Goal: Task Accomplishment & Management: Manage account settings

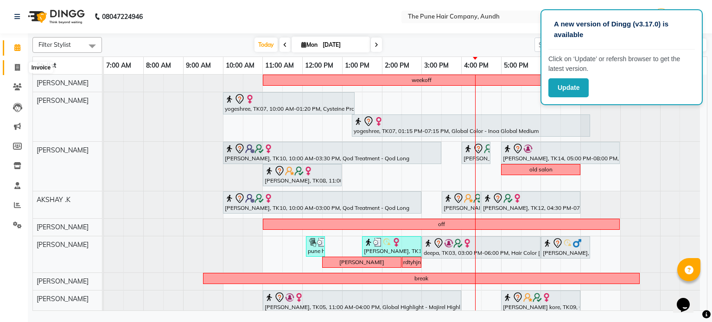
drag, startPoint x: 0, startPoint y: 0, endPoint x: 15, endPoint y: 67, distance: 68.9
click at [15, 67] on icon at bounding box center [17, 67] width 5 height 7
select select "service"
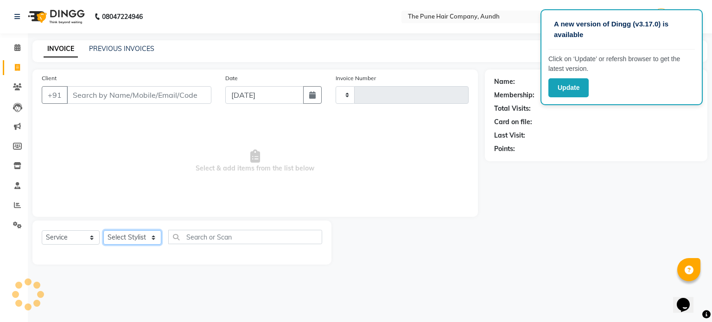
click at [129, 236] on select "Select Stylist" at bounding box center [132, 237] width 58 height 14
click at [136, 236] on select "Select Stylist" at bounding box center [132, 237] width 58 height 14
type input "4609"
select select "106"
click at [137, 235] on select "Select Stylist" at bounding box center [132, 237] width 58 height 14
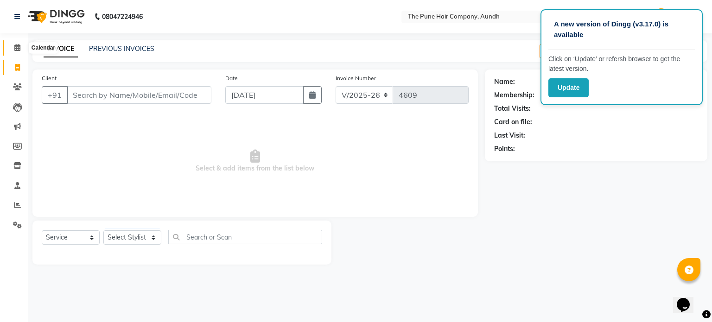
click at [13, 49] on span at bounding box center [17, 48] width 16 height 11
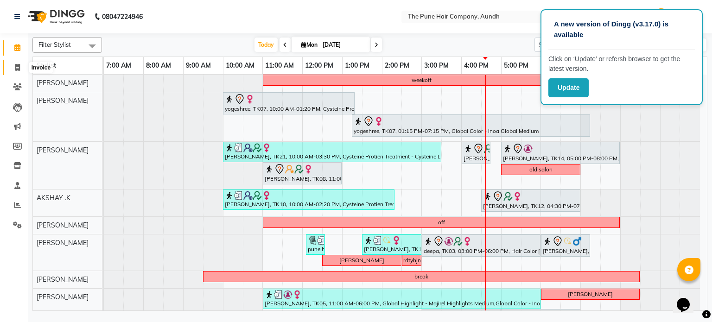
click at [15, 66] on icon at bounding box center [17, 67] width 5 height 7
select select "service"
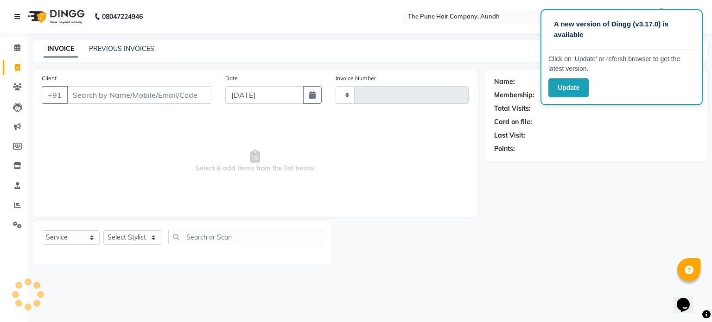
type input "4609"
select select "106"
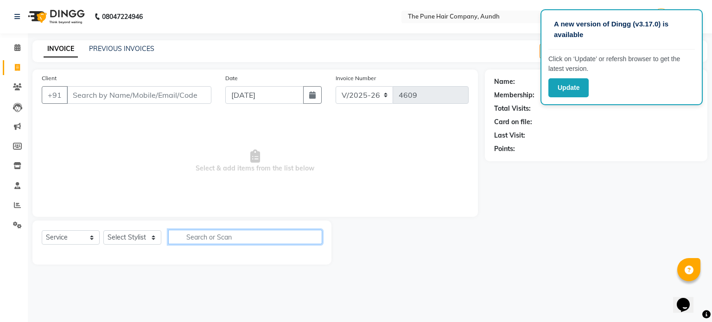
click at [200, 238] on input "text" at bounding box center [245, 237] width 154 height 14
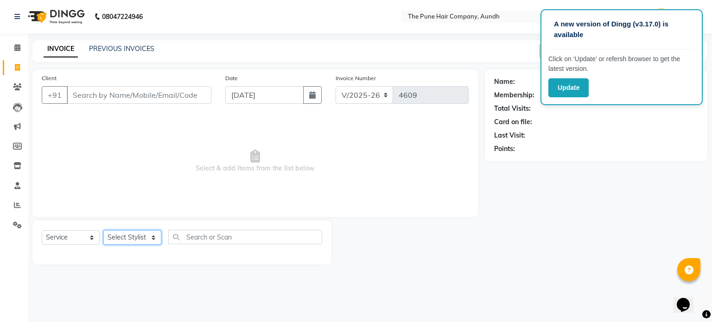
click at [126, 238] on select "Select Stylist AKSHAY .K [PERSON_NAME] kaif [PERSON_NAME] [PERSON_NAME] [PERSON…" at bounding box center [132, 237] width 58 height 14
select select "18078"
click at [103, 231] on select "Select Stylist AKSHAY .K [PERSON_NAME] kaif [PERSON_NAME] [PERSON_NAME] [PERSON…" at bounding box center [132, 237] width 58 height 14
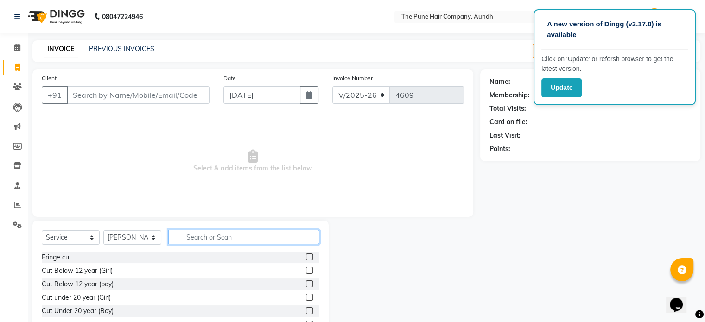
click at [210, 239] on input "text" at bounding box center [243, 237] width 151 height 14
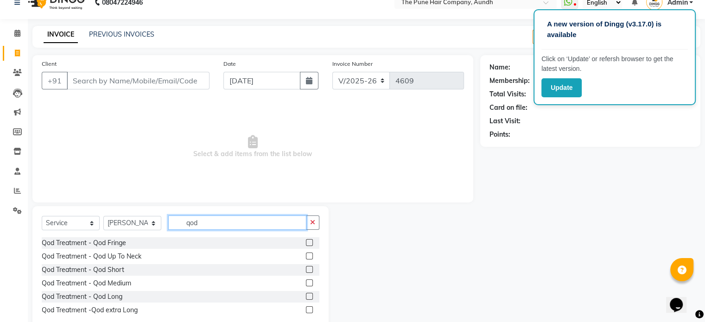
scroll to position [37, 0]
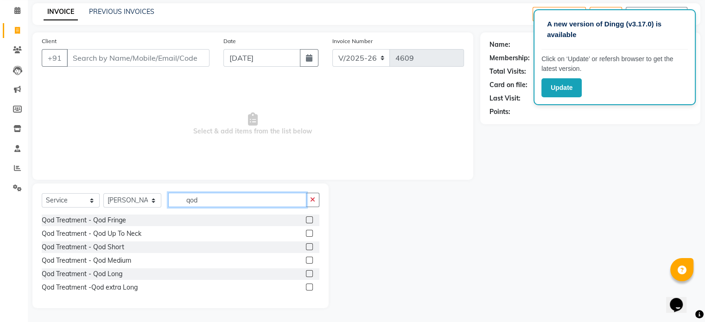
type input "qod"
drag, startPoint x: 308, startPoint y: 274, endPoint x: 268, endPoint y: 257, distance: 43.6
click at [308, 274] on label at bounding box center [309, 273] width 7 height 7
click at [308, 274] on input "checkbox" at bounding box center [309, 274] width 6 height 6
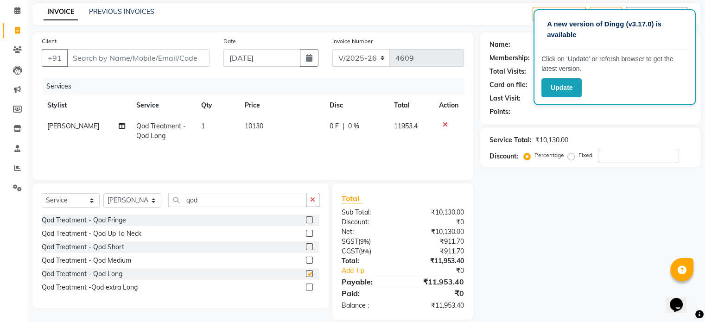
checkbox input "false"
click at [229, 198] on input "qod" at bounding box center [237, 200] width 138 height 14
type input "q"
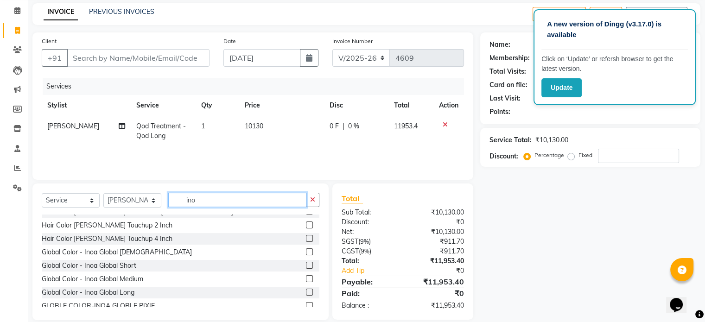
scroll to position [93, 0]
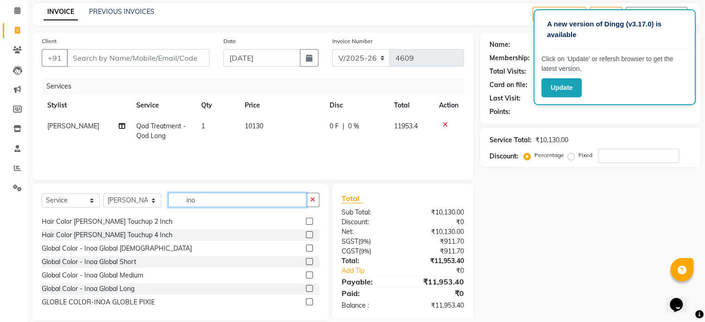
type input "ino"
click at [306, 289] on label at bounding box center [309, 288] width 7 height 7
click at [306, 289] on input "checkbox" at bounding box center [309, 289] width 6 height 6
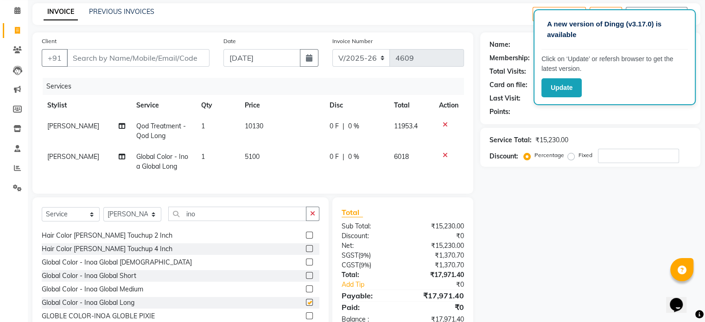
checkbox input "false"
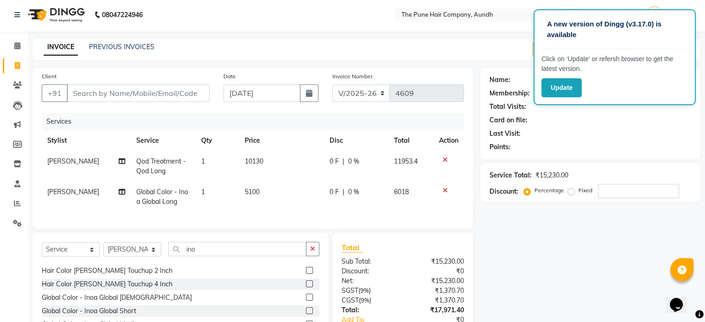
scroll to position [0, 0]
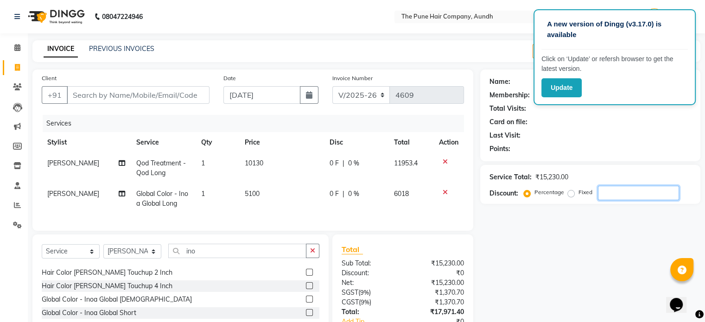
click at [612, 192] on input "number" at bounding box center [638, 193] width 81 height 14
type input "20"
click at [19, 48] on icon at bounding box center [17, 47] width 6 height 7
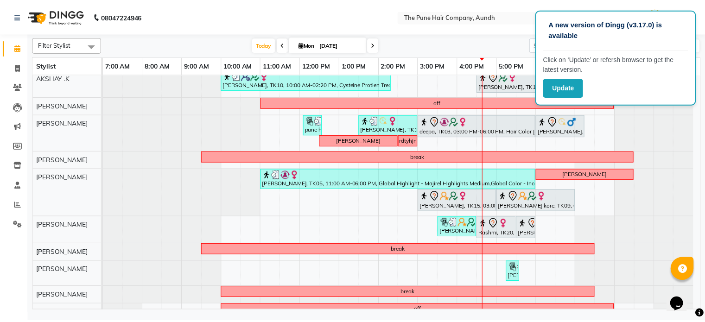
scroll to position [73, 0]
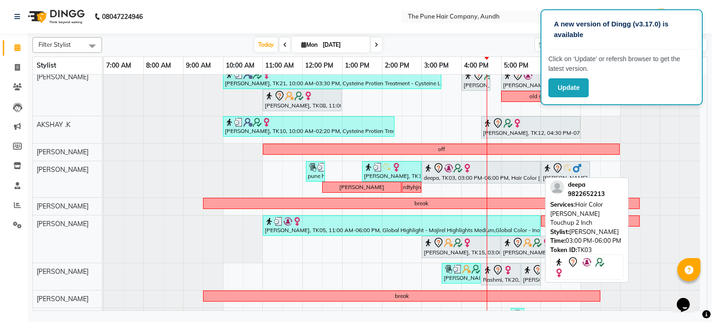
click at [451, 174] on div "deepa, TK03, 03:00 PM-06:00 PM, Hair Color [PERSON_NAME] Touchup 2 Inch" at bounding box center [481, 172] width 117 height 19
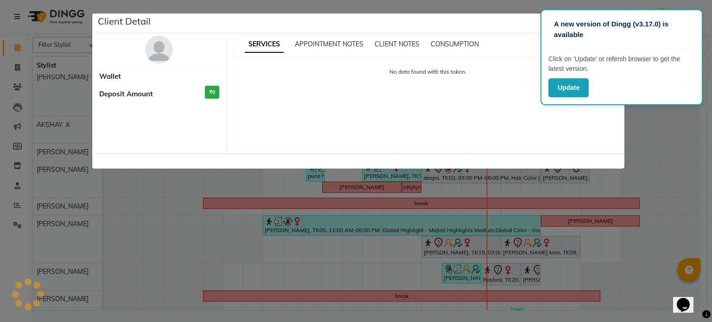
select select "7"
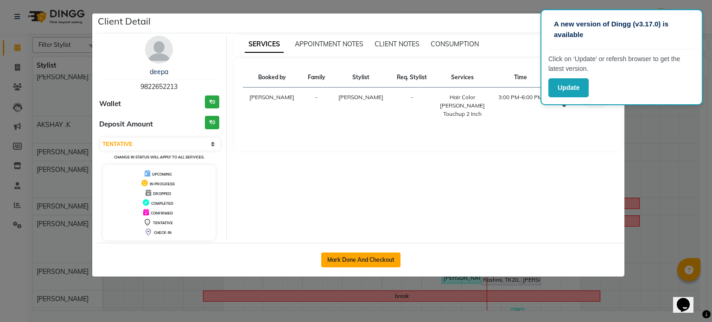
click at [393, 259] on button "Mark Done And Checkout" at bounding box center [360, 260] width 79 height 15
select select "service"
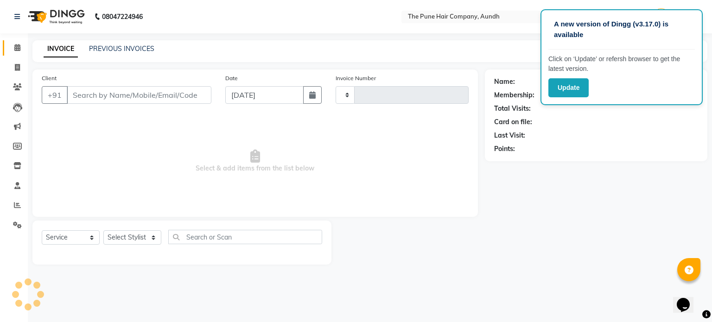
type input "4609"
select select "106"
type input "9822652213"
select select "18078"
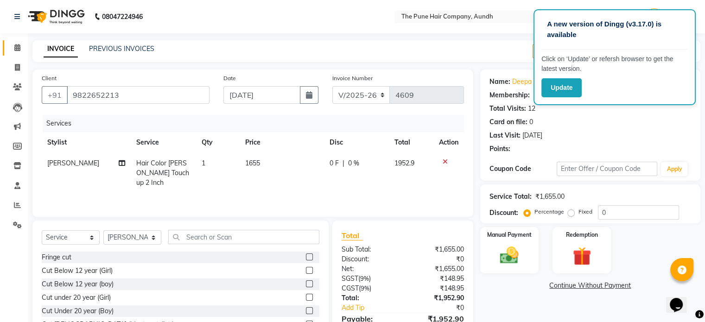
select select "1: Object"
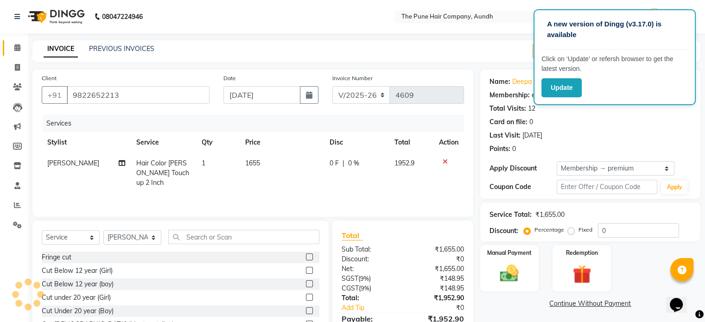
type input "20"
click at [520, 274] on img at bounding box center [509, 274] width 31 height 22
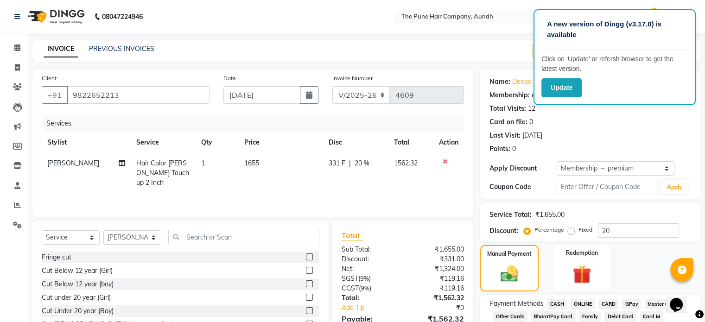
drag, startPoint x: 561, startPoint y: 306, endPoint x: 565, endPoint y: 294, distance: 12.9
click at [562, 305] on span "CASH" at bounding box center [558, 304] width 20 height 11
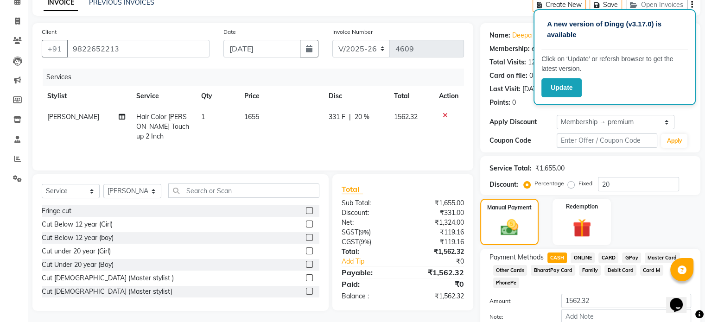
scroll to position [89, 0]
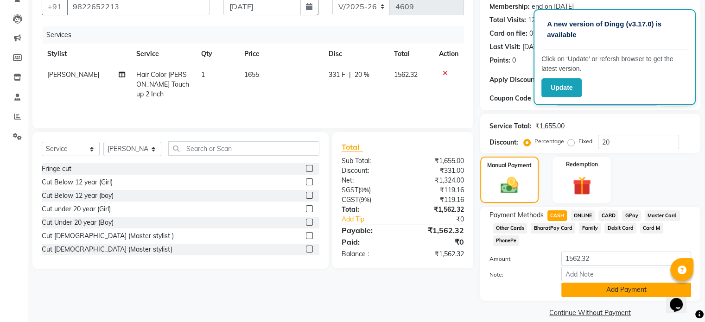
click at [614, 283] on button "Add Payment" at bounding box center [626, 290] width 130 height 14
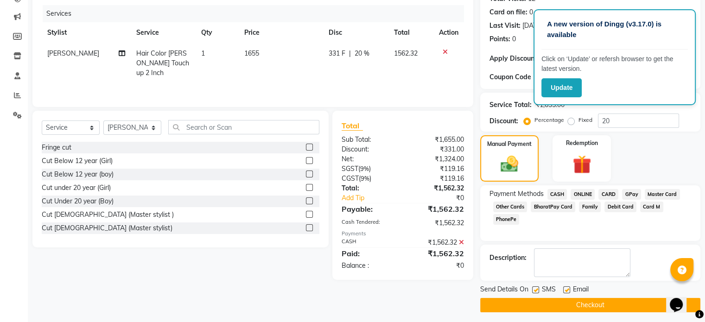
scroll to position [113, 0]
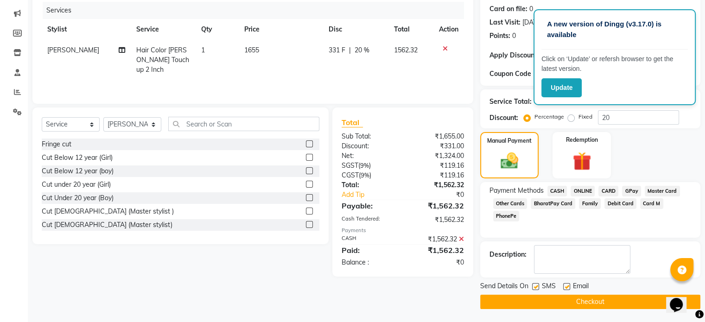
click at [599, 300] on button "Checkout" at bounding box center [590, 302] width 220 height 14
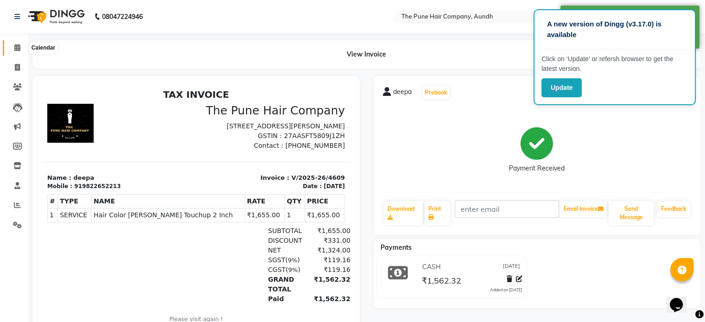
click at [15, 50] on icon at bounding box center [17, 47] width 6 height 7
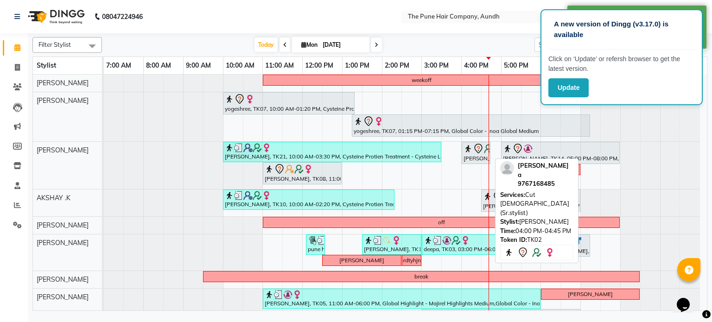
click at [482, 156] on div "[PERSON_NAME] a, TK02, 04:00 PM-04:45 PM, Cut [DEMOGRAPHIC_DATA] (Sr.stylist)" at bounding box center [476, 152] width 27 height 19
select select "7"
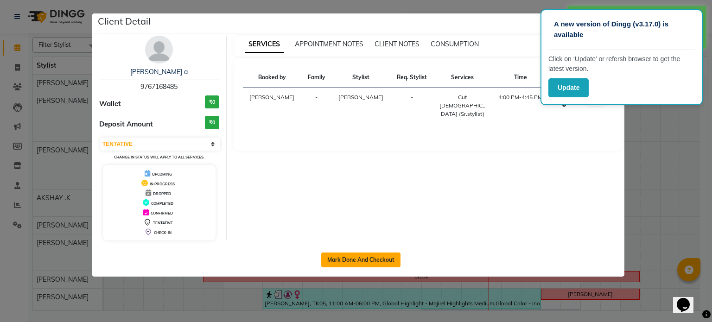
click at [375, 257] on button "Mark Done And Checkout" at bounding box center [360, 260] width 79 height 15
select select "106"
select select "service"
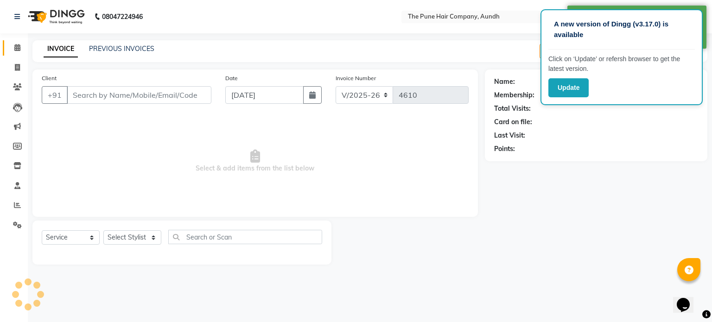
type input "9767168485"
select select "3340"
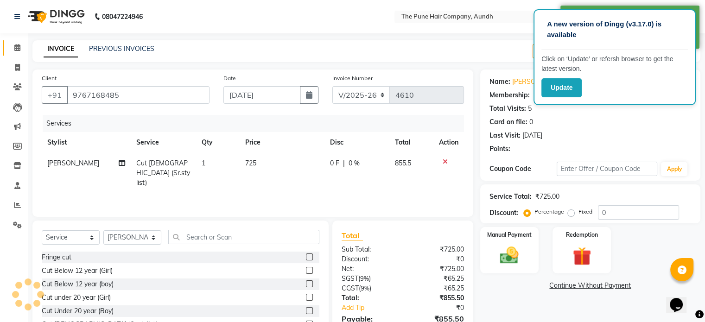
type input "20"
select select "1: Object"
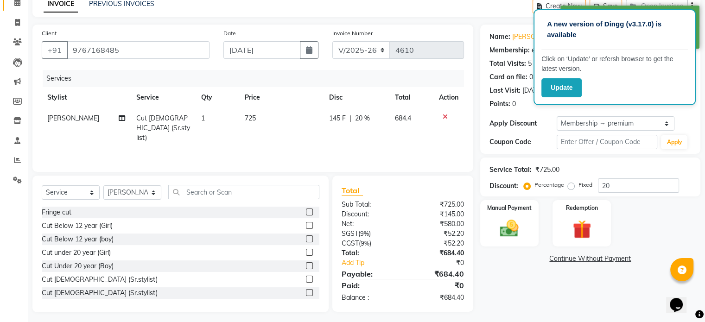
scroll to position [49, 0]
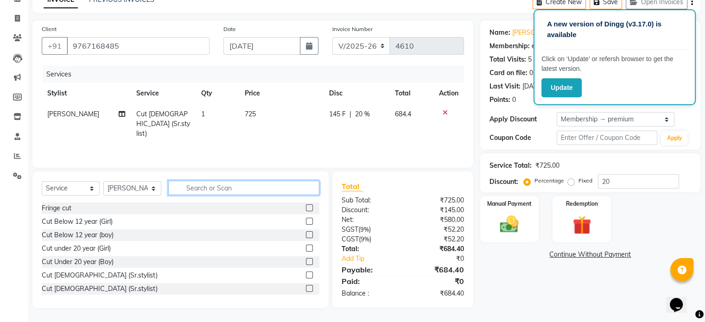
click at [219, 190] on input "text" at bounding box center [243, 188] width 151 height 14
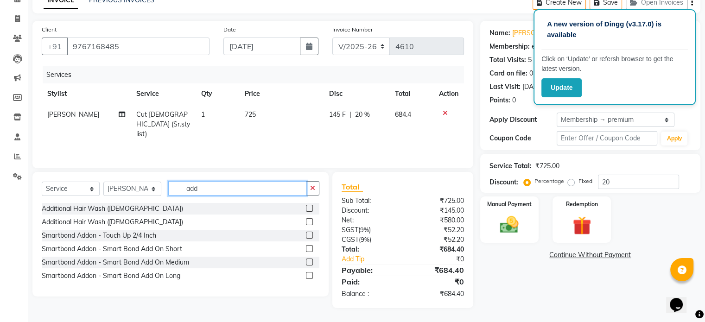
scroll to position [49, 0]
type input "add"
click at [308, 207] on label at bounding box center [309, 208] width 7 height 7
click at [308, 207] on input "checkbox" at bounding box center [309, 209] width 6 height 6
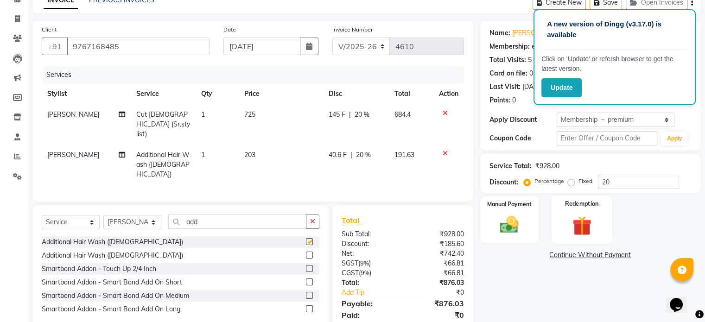
checkbox input "false"
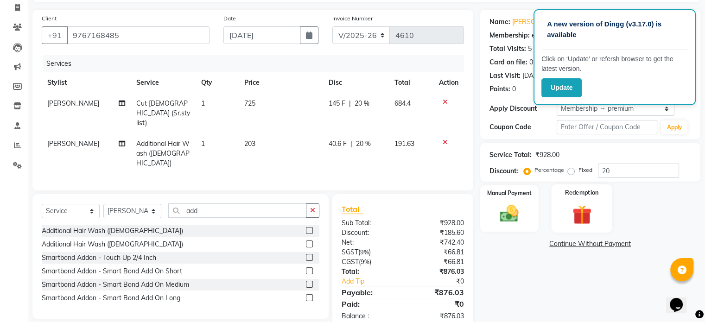
scroll to position [70, 0]
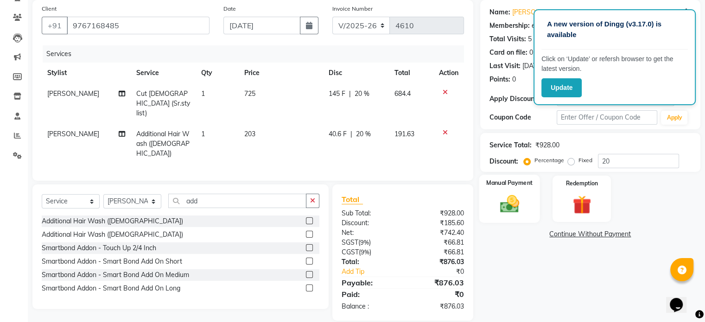
click at [510, 204] on img at bounding box center [509, 204] width 31 height 22
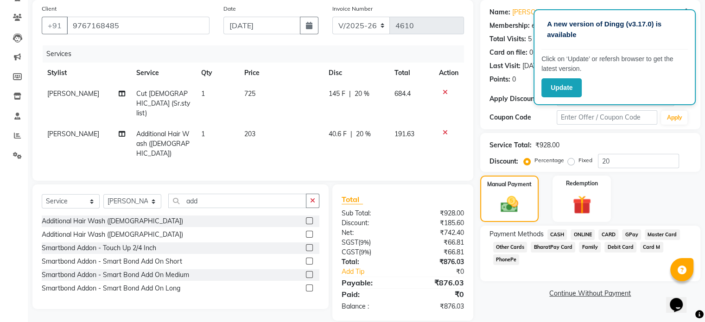
click at [579, 233] on span "ONLINE" at bounding box center [583, 235] width 24 height 11
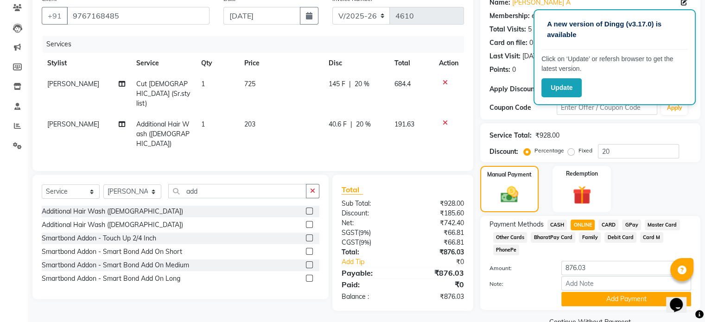
scroll to position [89, 0]
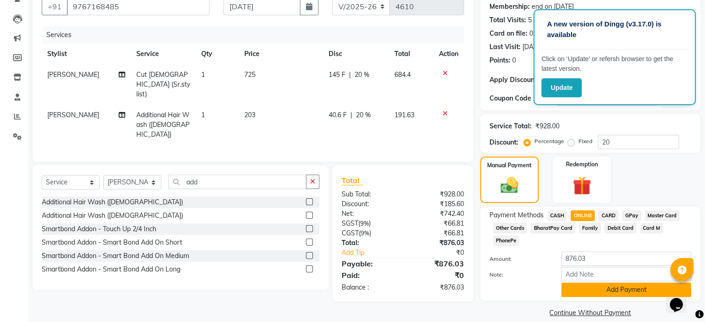
click at [621, 283] on button "Add Payment" at bounding box center [626, 290] width 130 height 14
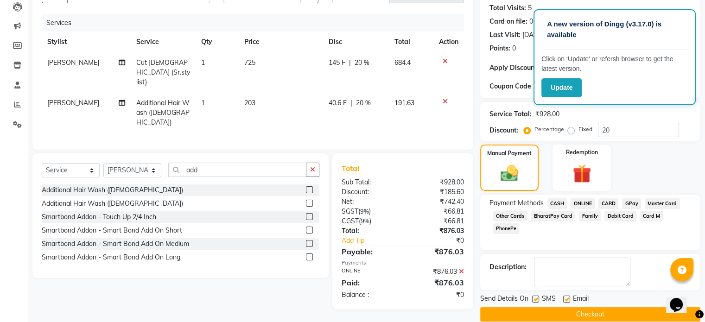
scroll to position [113, 0]
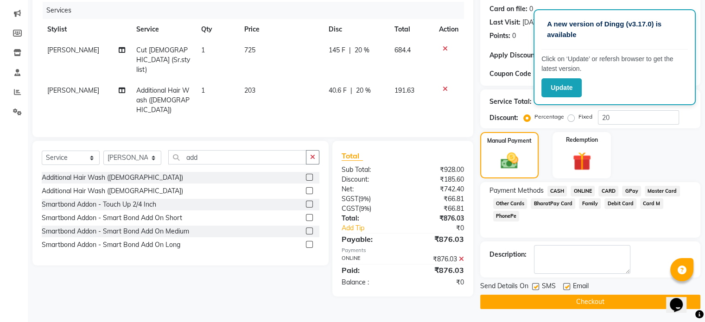
click at [618, 305] on button "Checkout" at bounding box center [590, 302] width 220 height 14
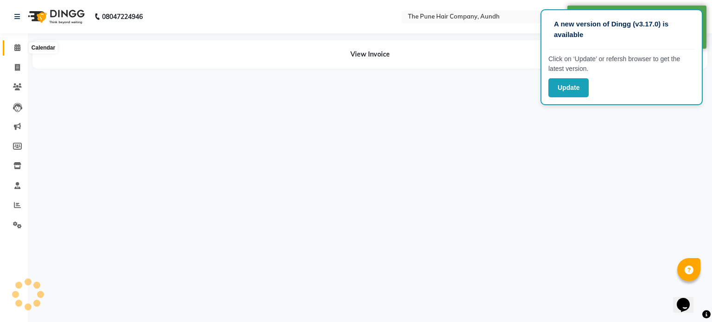
click at [17, 44] on span at bounding box center [17, 48] width 16 height 11
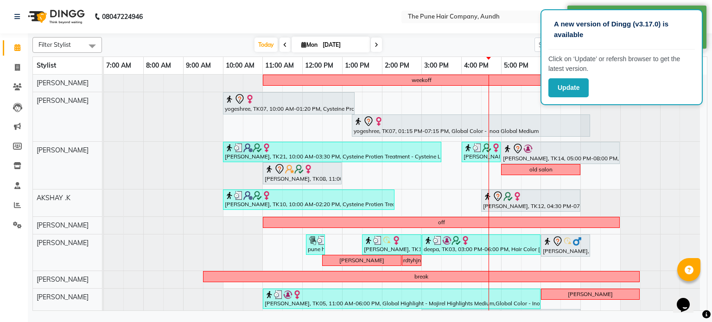
click at [375, 40] on span at bounding box center [376, 45] width 11 height 14
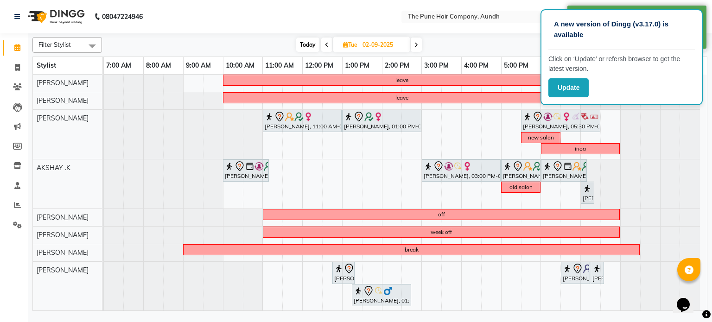
click at [415, 43] on icon at bounding box center [417, 45] width 4 height 6
type input "[DATE]"
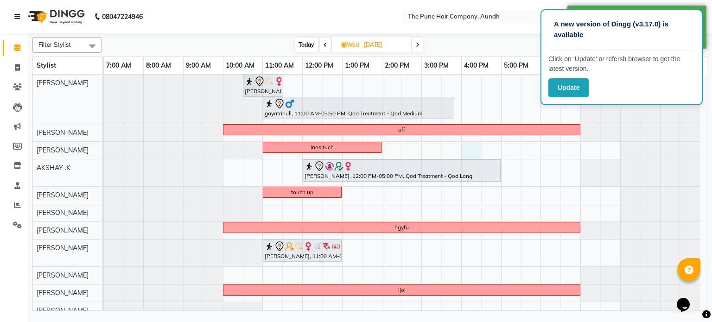
click at [473, 149] on div "[PERSON_NAME], 10:30 AM-11:30 AM, Cut [DEMOGRAPHIC_DATA] ( Top Stylist ) gayatr…" at bounding box center [405, 224] width 603 height 298
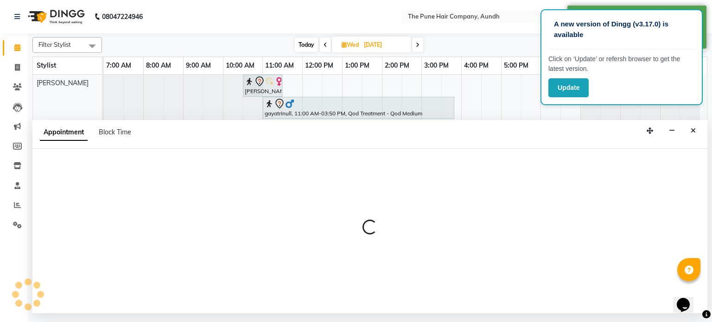
select select "3340"
select select "960"
select select "tentative"
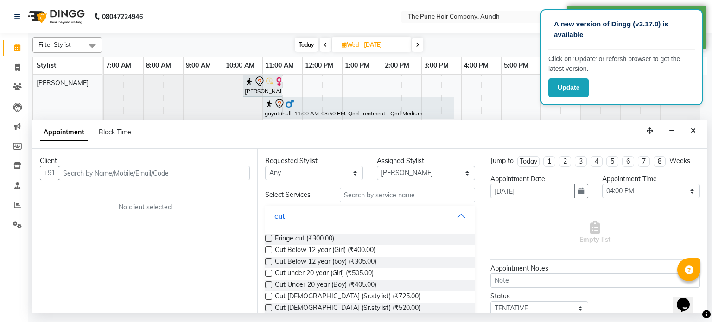
click at [196, 173] on input "text" at bounding box center [154, 173] width 191 height 14
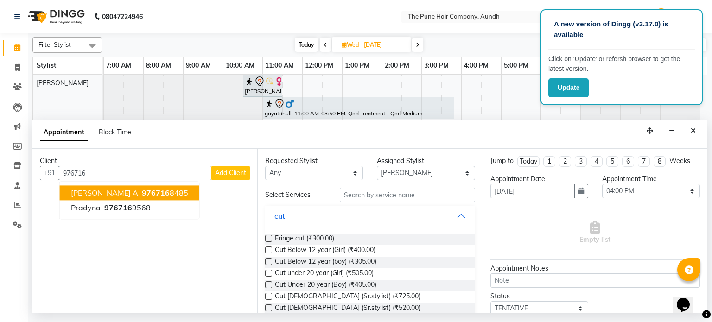
click at [140, 190] on ngb-highlight "976716 8485" at bounding box center [164, 193] width 48 height 9
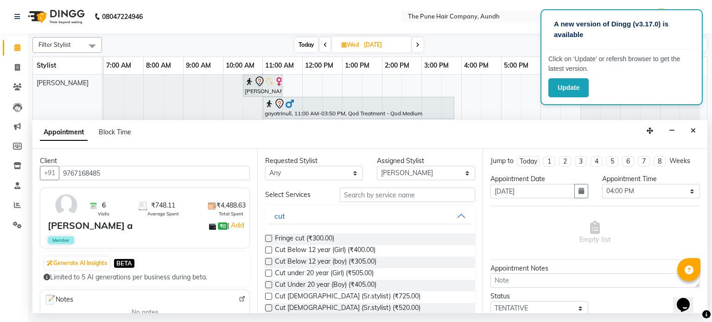
type input "9767168485"
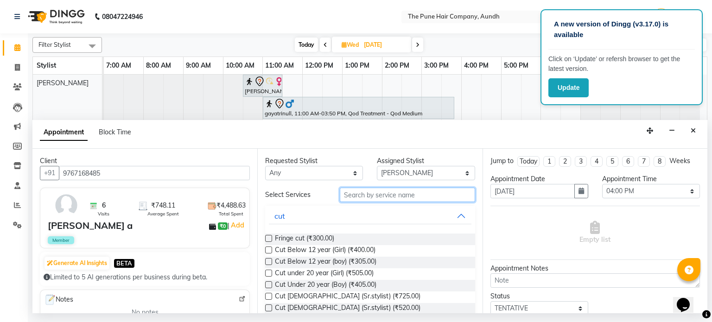
click at [378, 198] on input "text" at bounding box center [407, 195] width 135 height 14
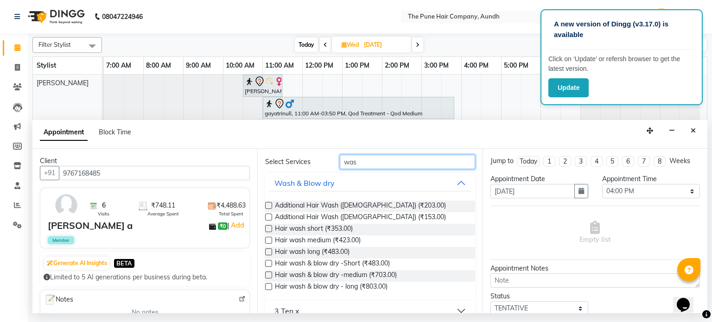
scroll to position [46, 0]
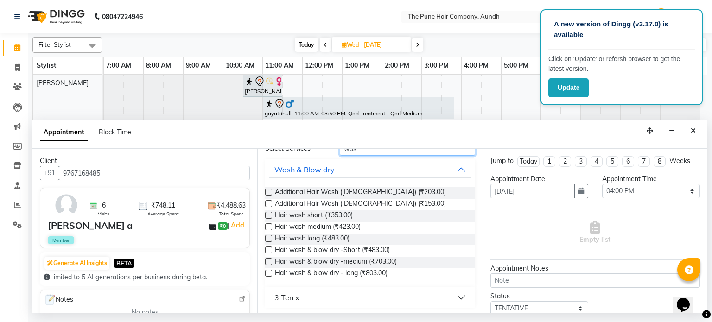
type input "was"
click at [268, 260] on label at bounding box center [268, 261] width 7 height 7
click at [268, 260] on input "checkbox" at bounding box center [268, 263] width 6 height 6
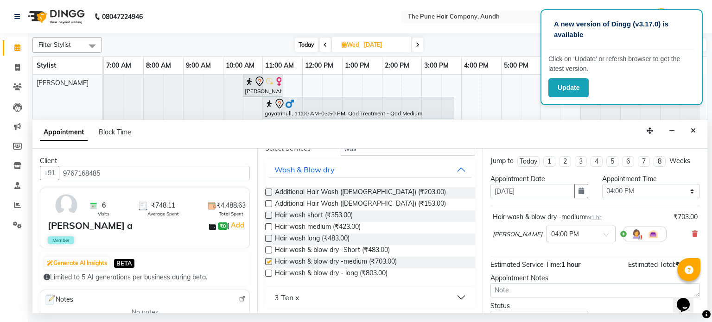
checkbox input "false"
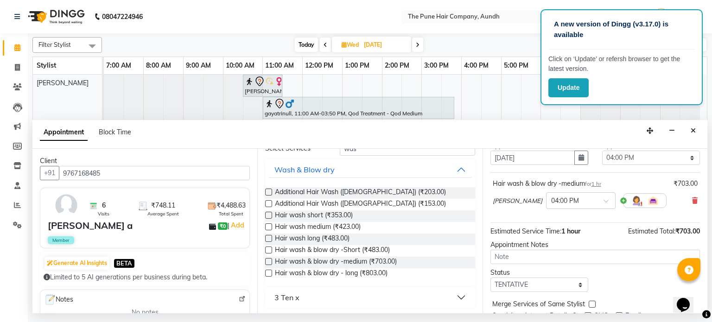
scroll to position [70, 0]
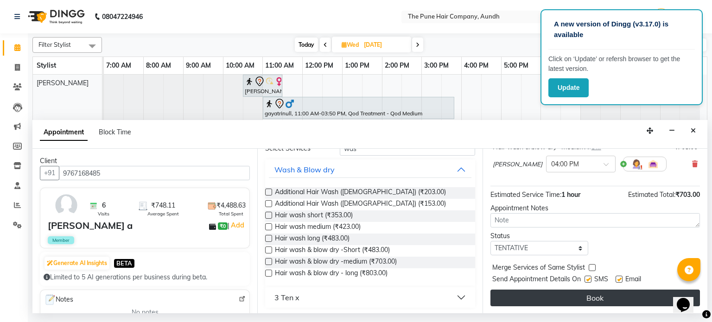
click at [598, 299] on button "Book" at bounding box center [596, 298] width 210 height 17
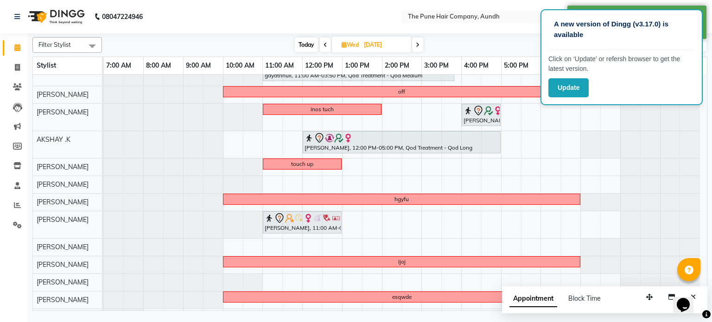
scroll to position [0, 0]
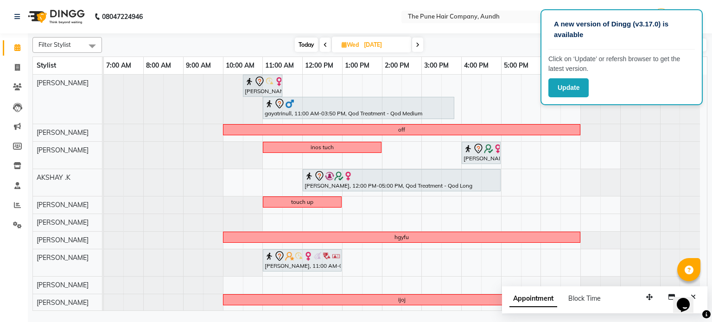
click at [302, 47] on span "Today" at bounding box center [306, 45] width 23 height 14
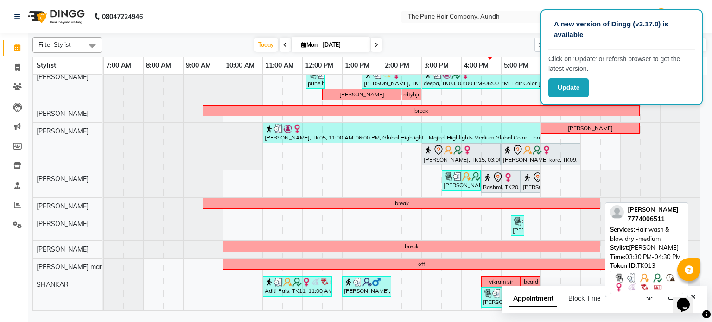
scroll to position [120, 0]
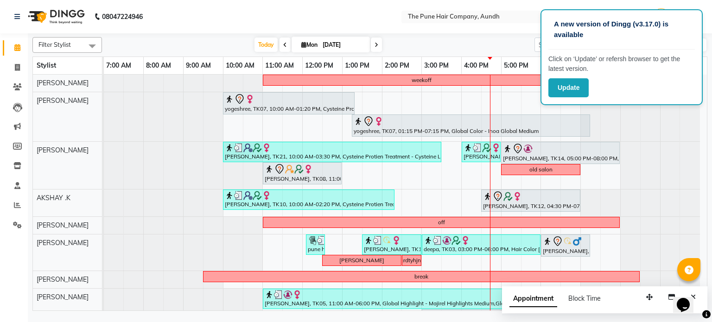
click at [376, 45] on icon at bounding box center [377, 45] width 4 height 6
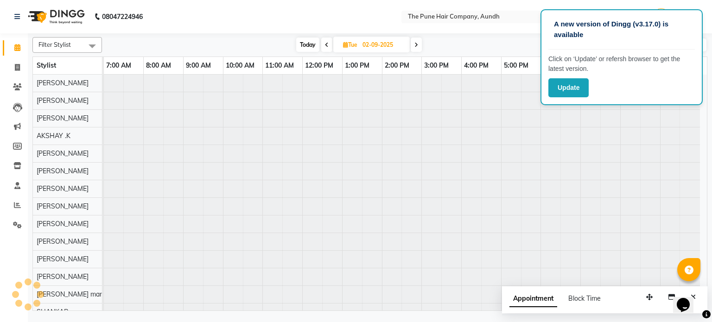
click at [305, 46] on span "Today" at bounding box center [307, 45] width 23 height 14
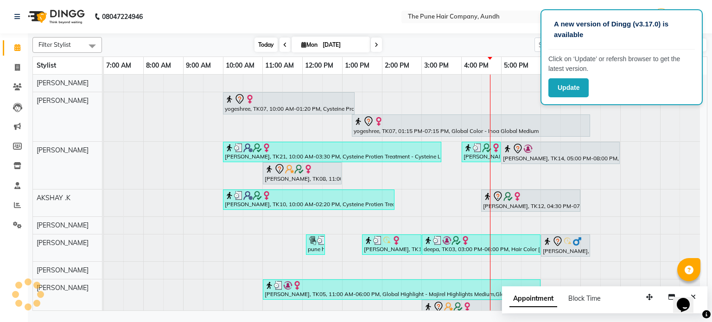
click at [269, 48] on span "Today" at bounding box center [266, 45] width 23 height 14
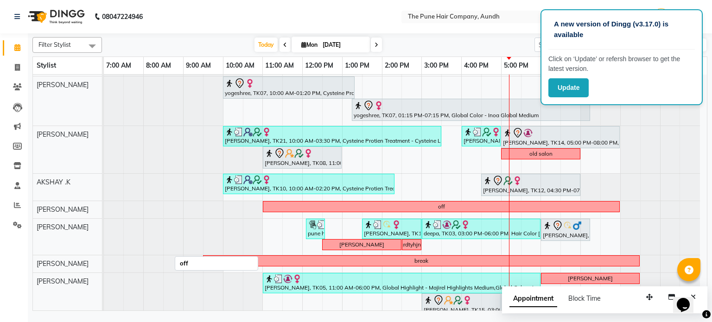
scroll to position [0, 0]
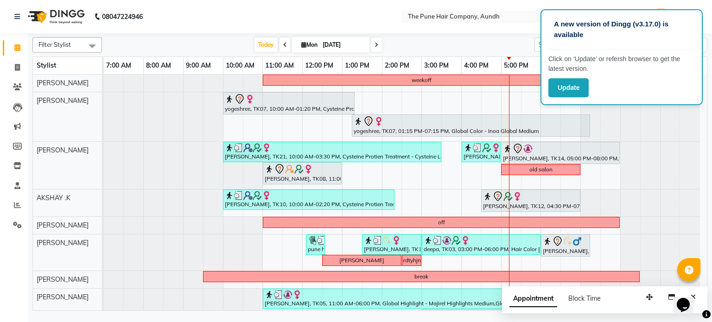
click at [381, 46] on span at bounding box center [376, 45] width 11 height 14
type input "02-09-2025"
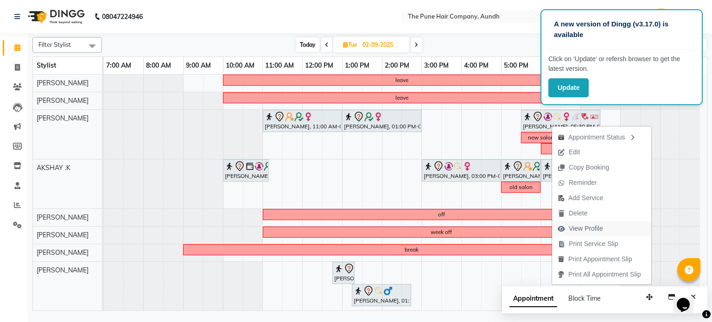
click at [575, 230] on span "View Profile" at bounding box center [586, 229] width 34 height 10
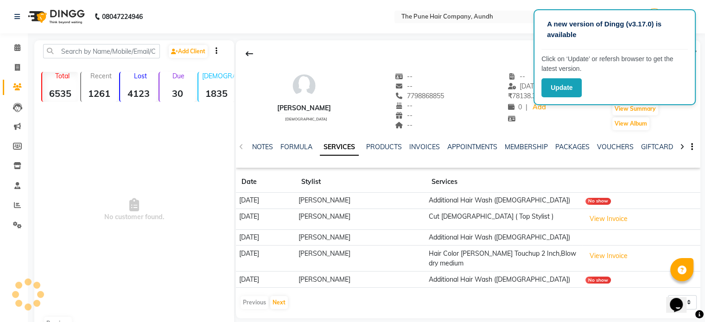
scroll to position [24, 0]
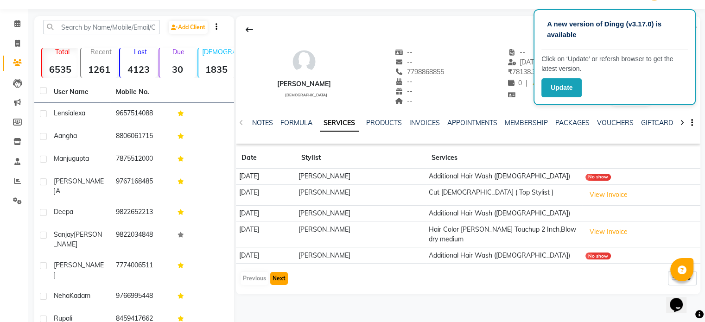
click at [276, 278] on button "Next" at bounding box center [279, 278] width 18 height 13
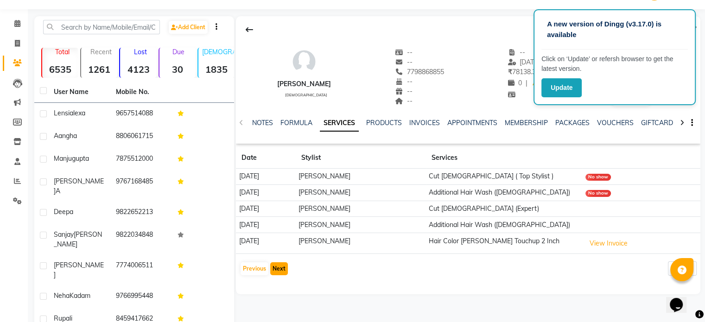
click at [285, 268] on button "Next" at bounding box center [279, 268] width 18 height 13
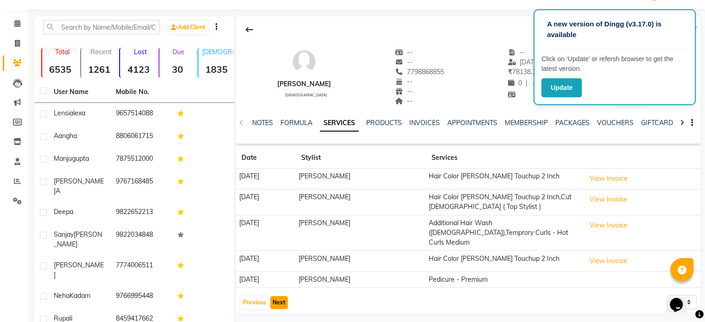
click at [283, 296] on button "Next" at bounding box center [279, 302] width 18 height 13
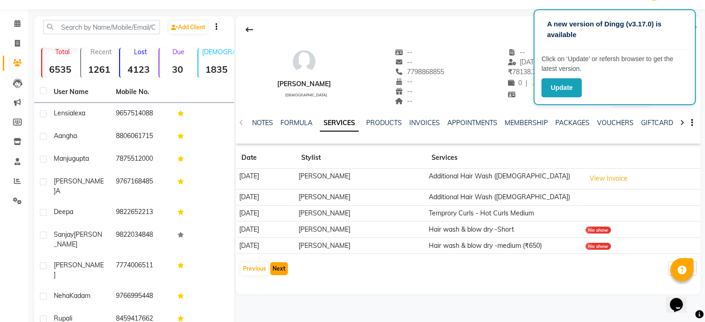
click at [282, 268] on button "Next" at bounding box center [279, 268] width 18 height 13
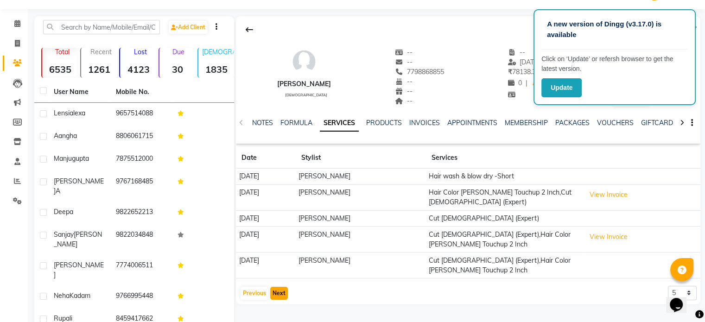
click at [277, 292] on button "Next" at bounding box center [279, 293] width 18 height 13
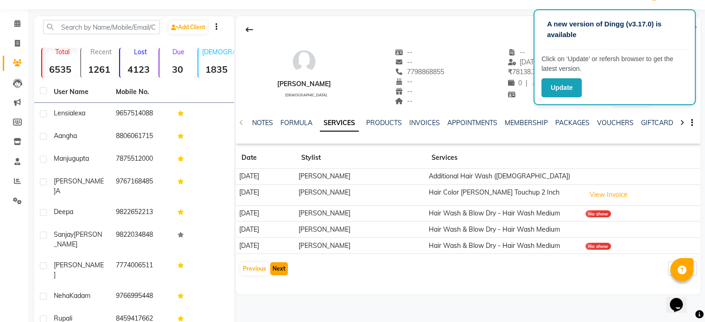
click at [283, 268] on button "Next" at bounding box center [279, 268] width 18 height 13
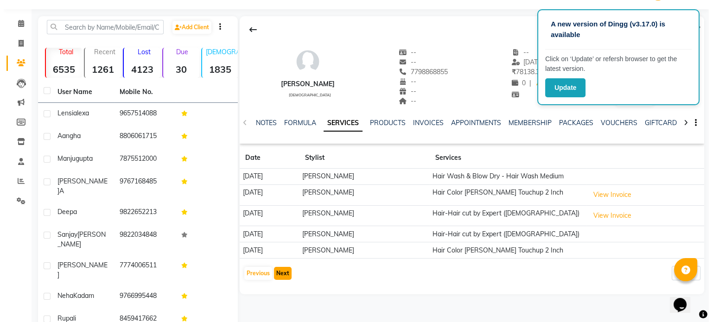
scroll to position [0, 0]
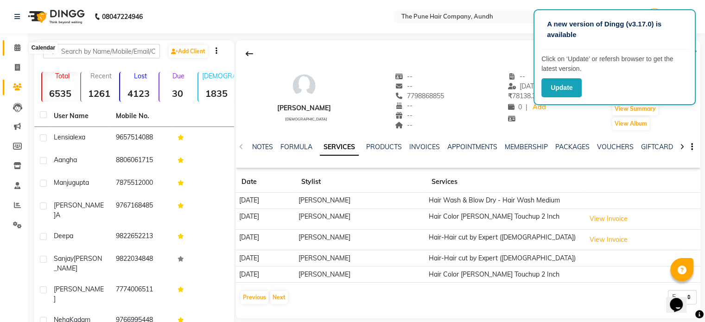
drag, startPoint x: 16, startPoint y: 50, endPoint x: 24, endPoint y: 55, distance: 9.4
click at [16, 50] on icon at bounding box center [17, 47] width 6 height 7
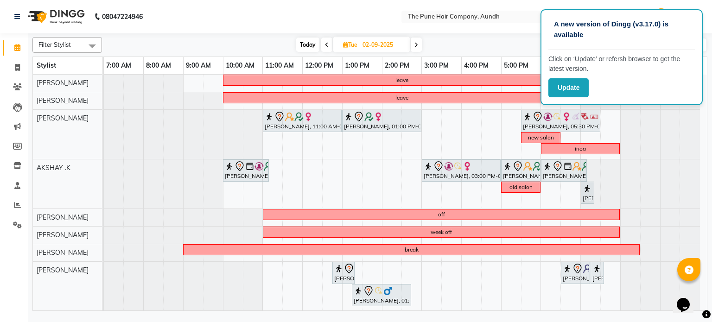
click at [414, 44] on span at bounding box center [416, 45] width 11 height 14
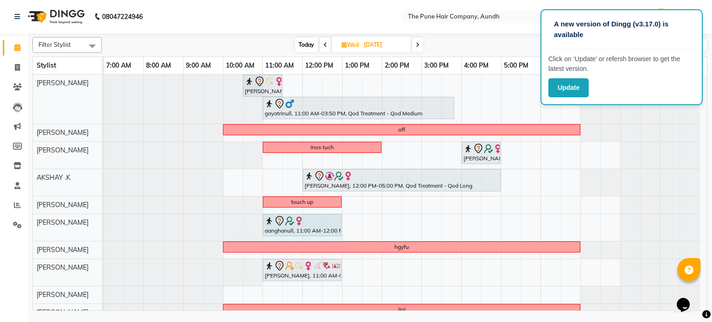
drag, startPoint x: 302, startPoint y: 224, endPoint x: 323, endPoint y: 235, distance: 23.4
click at [104, 235] on div "aanghanull, 11:00 AM-12:00 PM, Hair Spa Hydrating & Purifying (Care) - Hair Spa…" at bounding box center [104, 227] width 0 height 27
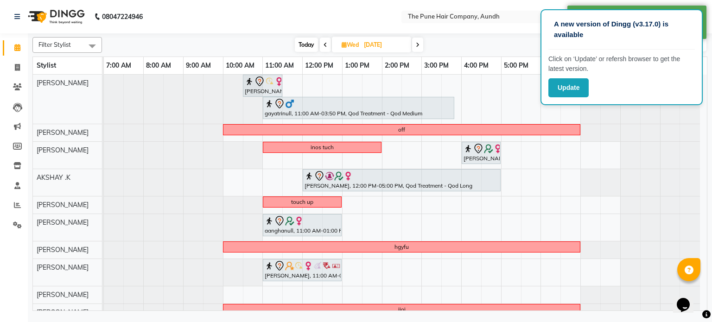
click at [417, 44] on icon at bounding box center [418, 45] width 4 height 6
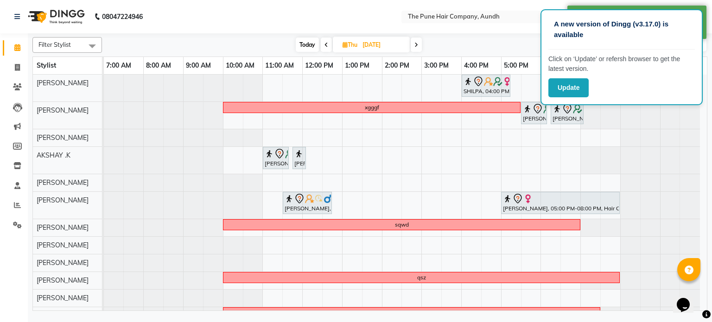
click at [417, 44] on icon at bounding box center [417, 45] width 4 height 6
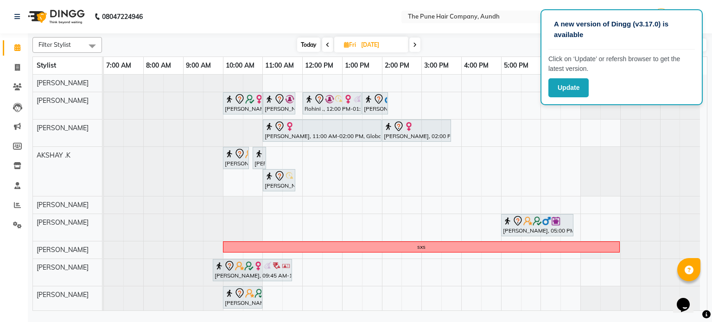
click at [417, 44] on span at bounding box center [414, 45] width 11 height 14
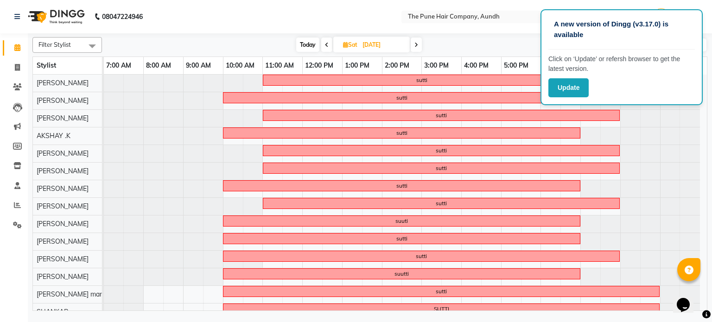
click at [417, 44] on icon at bounding box center [417, 45] width 4 height 6
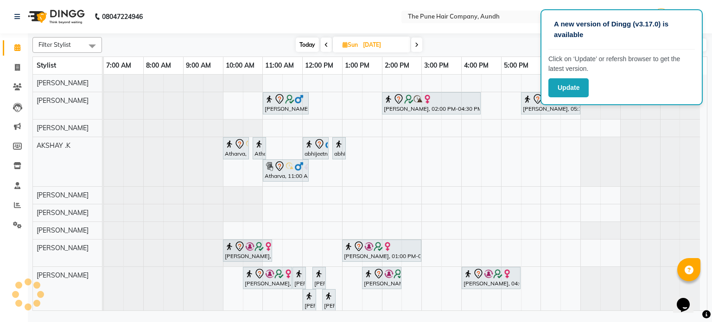
click at [417, 44] on icon at bounding box center [417, 45] width 4 height 6
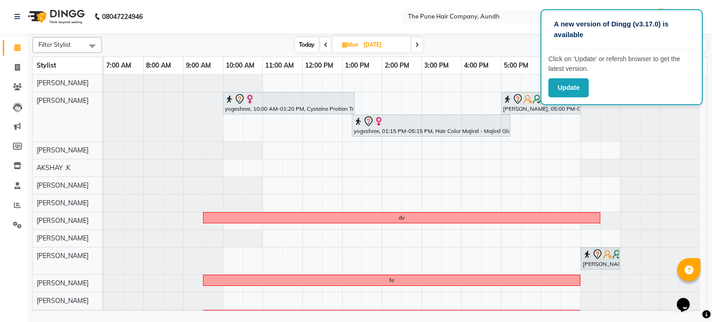
click at [308, 39] on span "Today" at bounding box center [306, 45] width 23 height 14
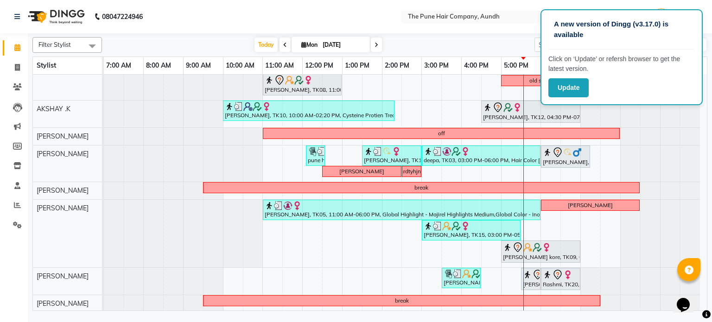
scroll to position [68, 0]
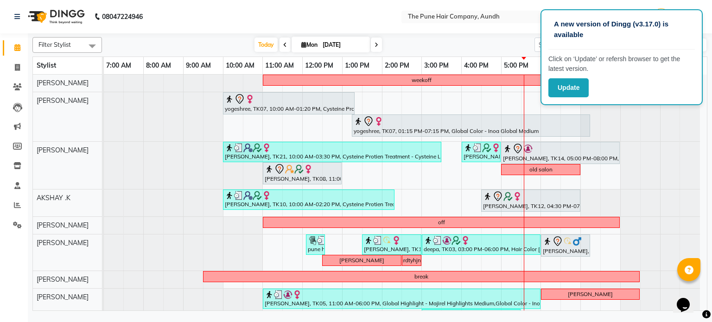
click at [376, 47] on span at bounding box center [376, 45] width 11 height 14
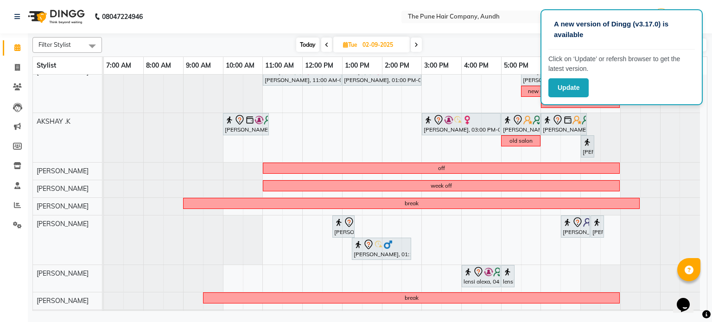
click at [417, 47] on span at bounding box center [416, 45] width 11 height 14
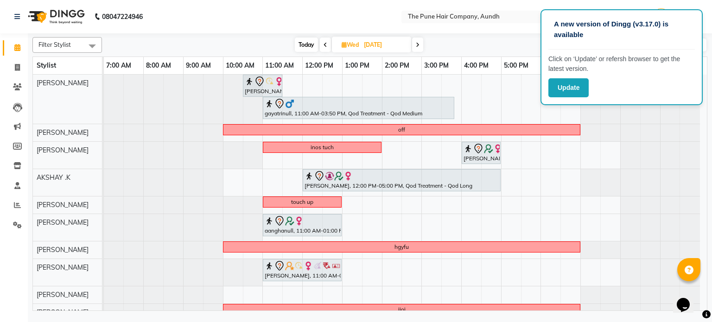
click at [416, 43] on icon at bounding box center [418, 45] width 4 height 6
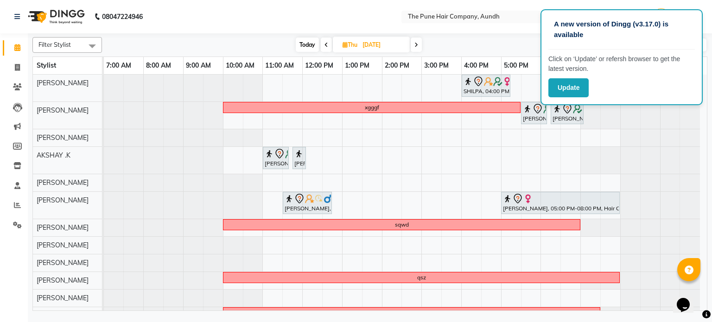
click at [422, 46] on span at bounding box center [416, 45] width 11 height 14
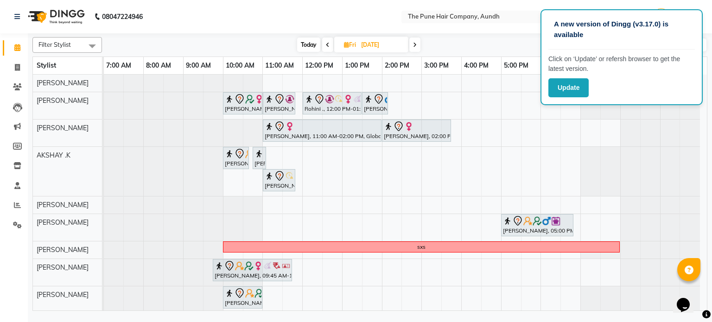
click at [412, 44] on span at bounding box center [414, 45] width 11 height 14
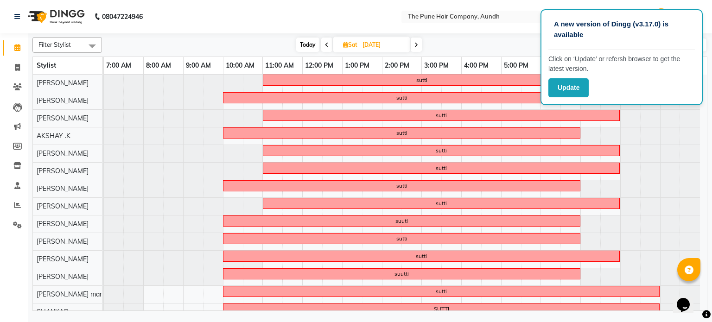
click at [413, 44] on span at bounding box center [416, 45] width 11 height 14
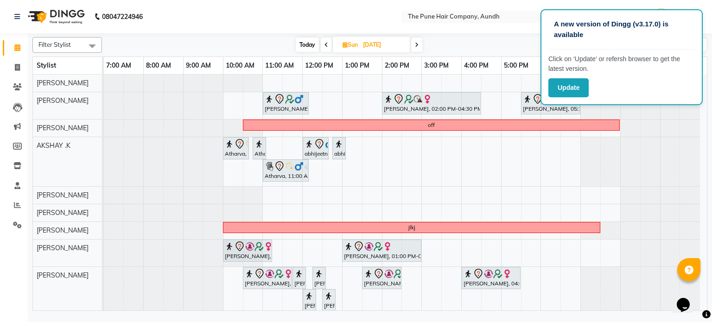
click at [413, 44] on span at bounding box center [416, 45] width 11 height 14
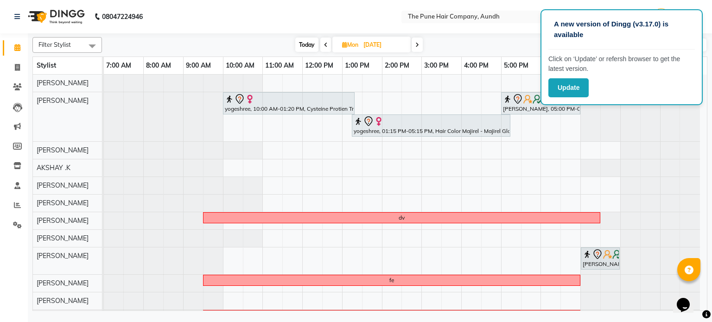
click at [416, 46] on icon at bounding box center [417, 45] width 4 height 6
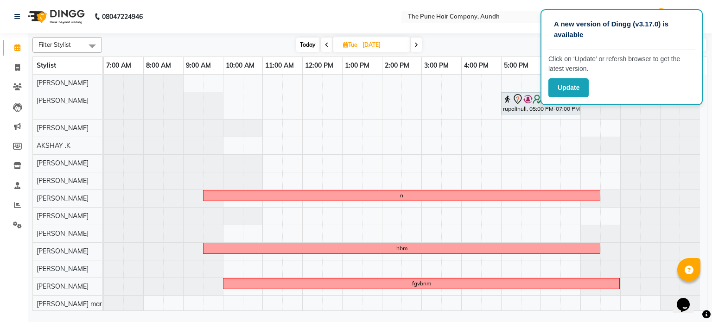
click at [414, 49] on span at bounding box center [416, 45] width 11 height 14
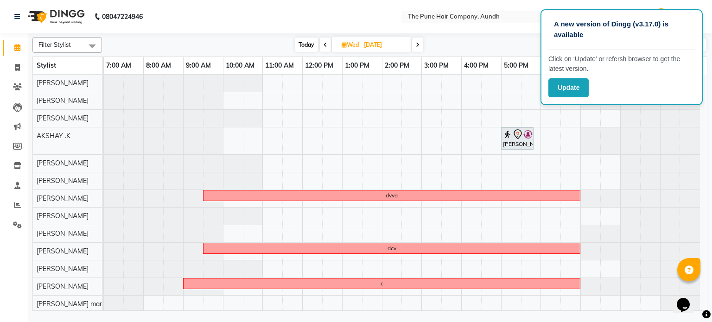
click at [423, 48] on span at bounding box center [417, 45] width 11 height 14
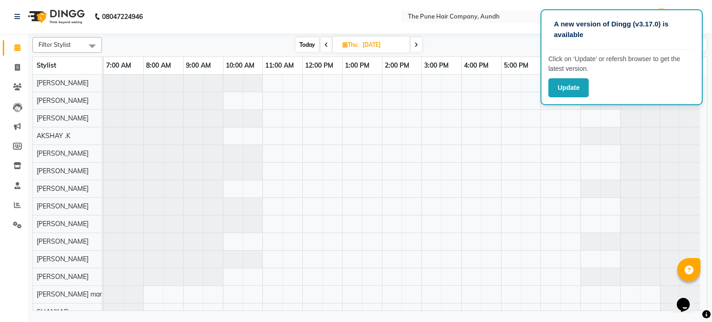
click at [417, 44] on icon at bounding box center [417, 45] width 4 height 6
click at [417, 47] on span at bounding box center [414, 45] width 11 height 14
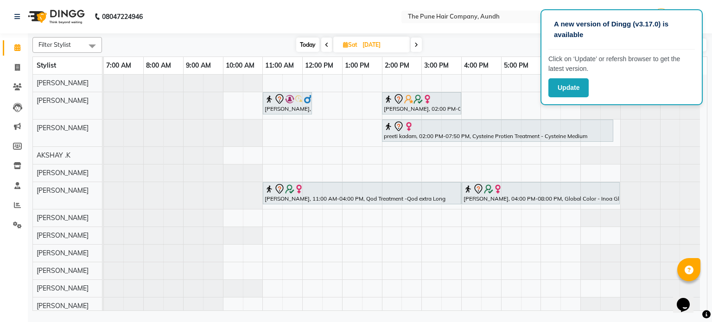
click at [412, 40] on span at bounding box center [416, 45] width 11 height 14
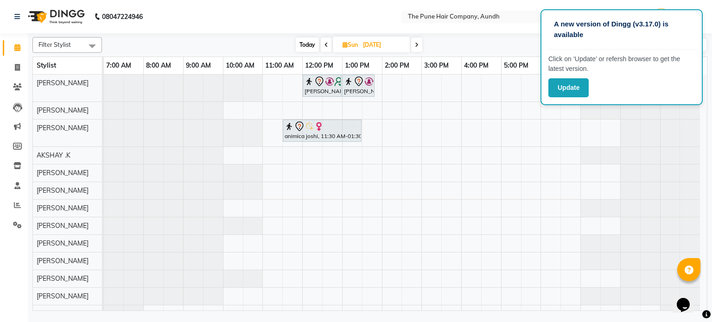
click at [327, 42] on span at bounding box center [326, 45] width 11 height 14
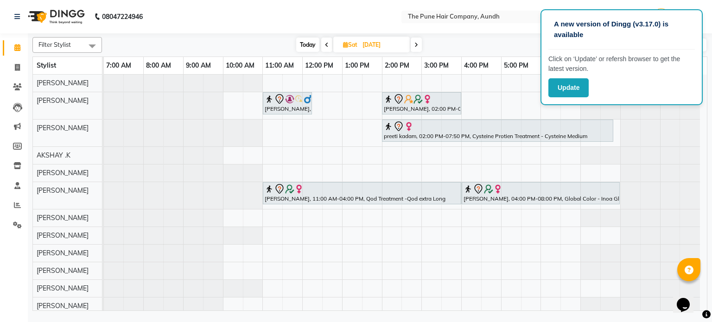
click at [417, 44] on icon at bounding box center [417, 45] width 4 height 6
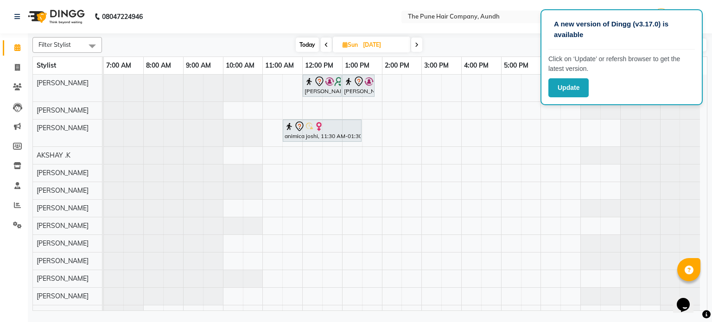
click at [417, 44] on icon at bounding box center [417, 45] width 4 height 6
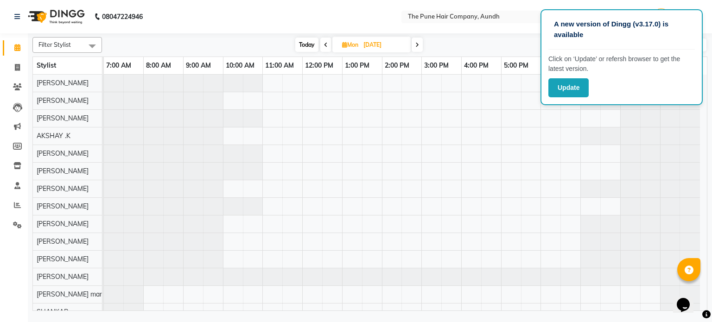
click at [417, 44] on icon at bounding box center [417, 45] width 4 height 6
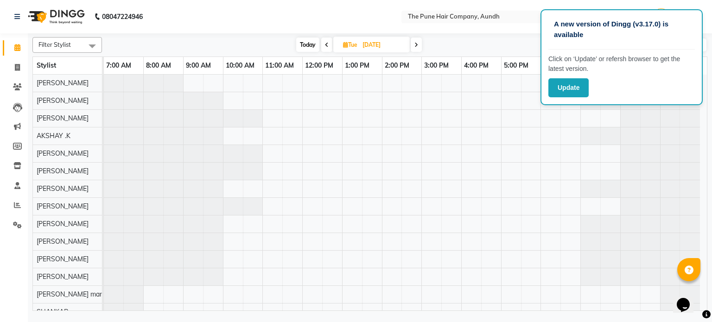
click at [417, 44] on icon at bounding box center [417, 45] width 4 height 6
click at [417, 43] on icon at bounding box center [418, 45] width 4 height 6
click at [415, 47] on span at bounding box center [416, 45] width 11 height 14
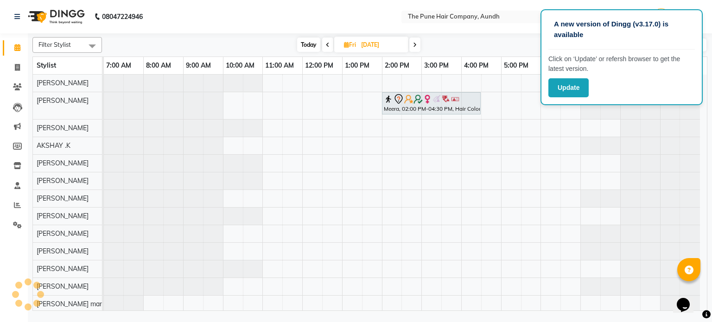
click at [419, 49] on span at bounding box center [414, 45] width 11 height 14
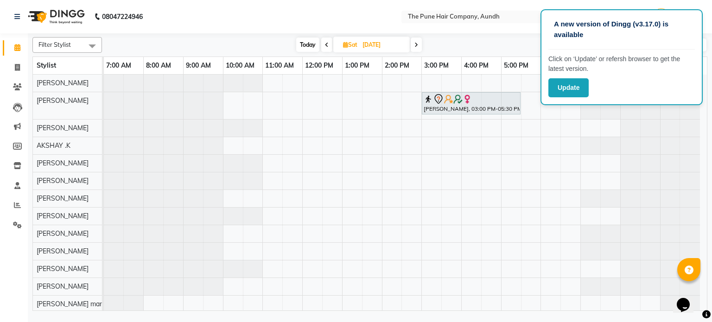
click at [419, 49] on span at bounding box center [416, 45] width 11 height 14
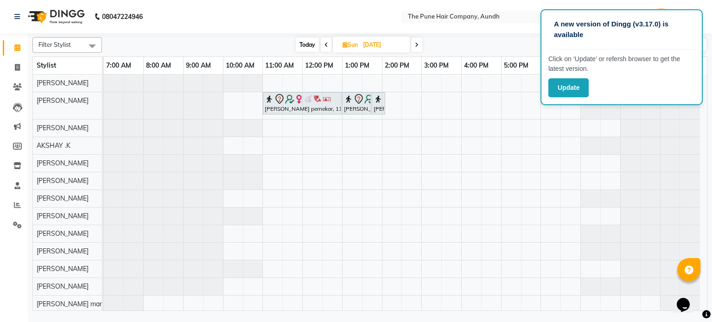
click at [418, 48] on span at bounding box center [416, 45] width 11 height 14
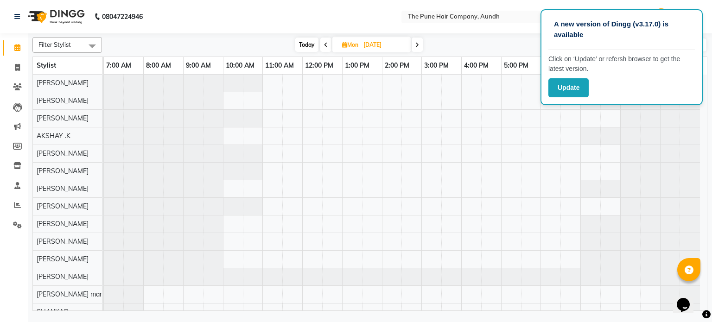
click at [419, 47] on span at bounding box center [417, 45] width 11 height 14
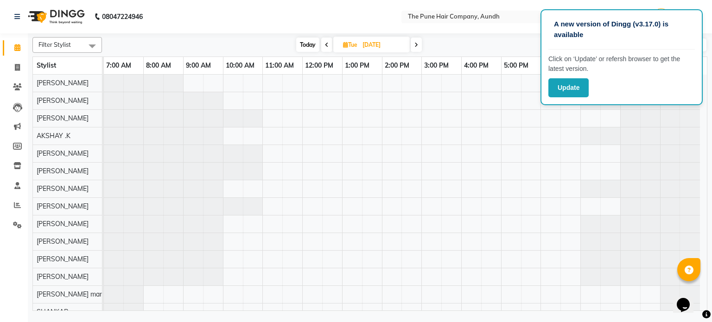
click at [419, 47] on span at bounding box center [416, 45] width 11 height 14
click at [419, 47] on span at bounding box center [417, 45] width 11 height 14
click at [419, 47] on span at bounding box center [416, 45] width 11 height 14
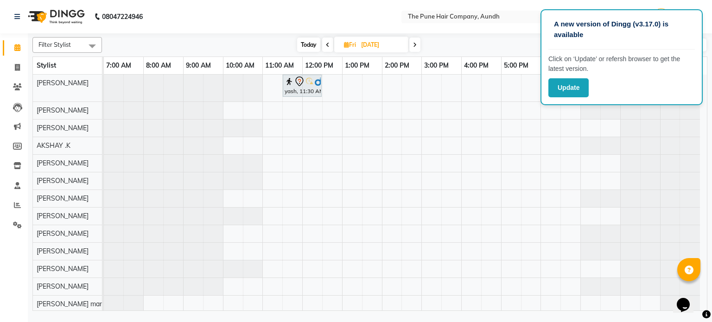
click at [314, 45] on span "Today" at bounding box center [308, 45] width 23 height 14
type input "[DATE]"
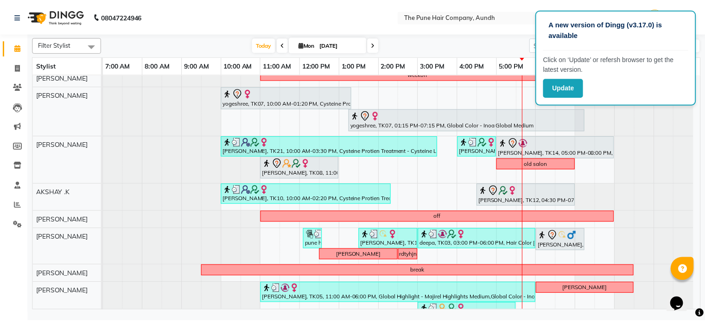
scroll to position [0, 0]
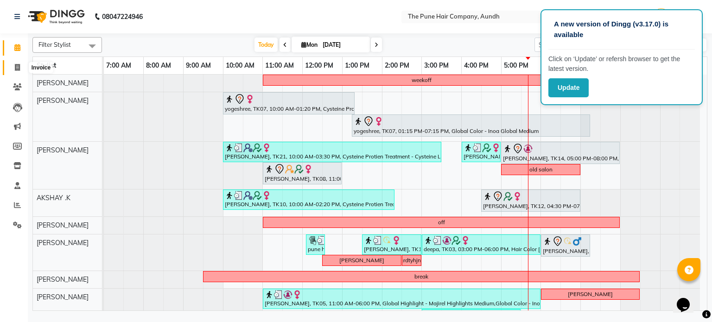
click at [17, 66] on icon at bounding box center [17, 67] width 5 height 7
select select "106"
select select "service"
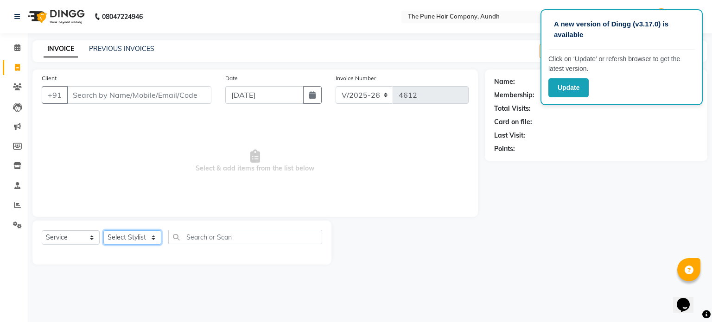
click at [128, 235] on select "Select Stylist AKSHAY .K [PERSON_NAME] kaif [PERSON_NAME] [PERSON_NAME] [PERSON…" at bounding box center [132, 237] width 58 height 14
select select "3340"
click at [103, 231] on select "Select Stylist AKSHAY .K [PERSON_NAME] kaif [PERSON_NAME] [PERSON_NAME] [PERSON…" at bounding box center [132, 237] width 58 height 14
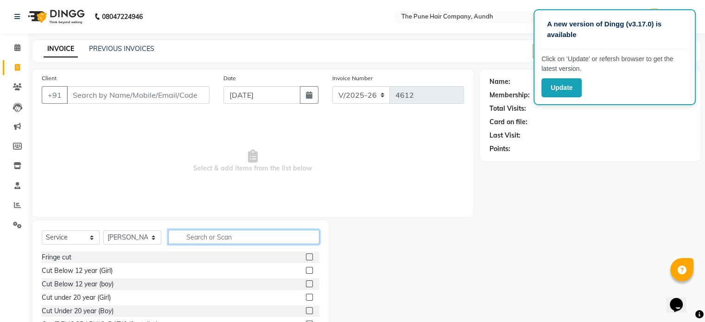
click at [221, 236] on input "text" at bounding box center [243, 237] width 151 height 14
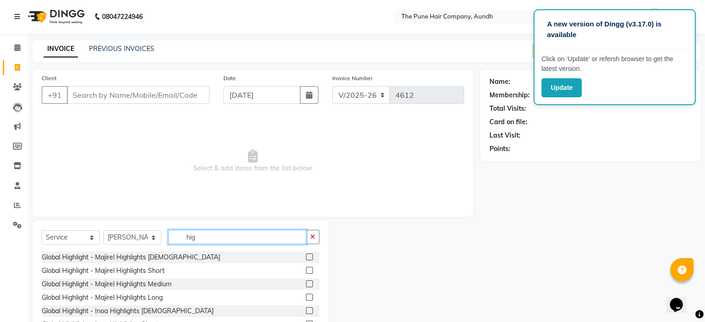
type input "hig"
click at [306, 270] on label at bounding box center [309, 270] width 7 height 7
click at [306, 270] on input "checkbox" at bounding box center [309, 271] width 6 height 6
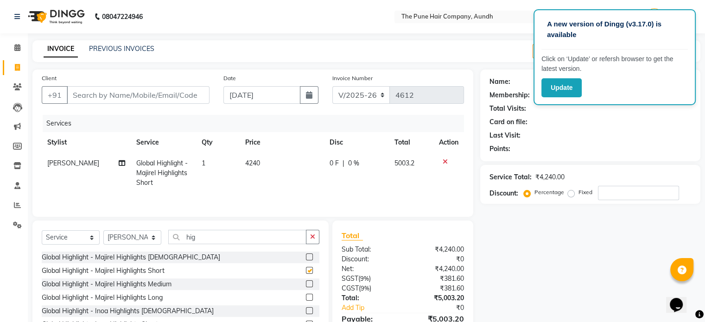
checkbox input "false"
click at [232, 241] on input "hig" at bounding box center [237, 237] width 138 height 14
type input "h"
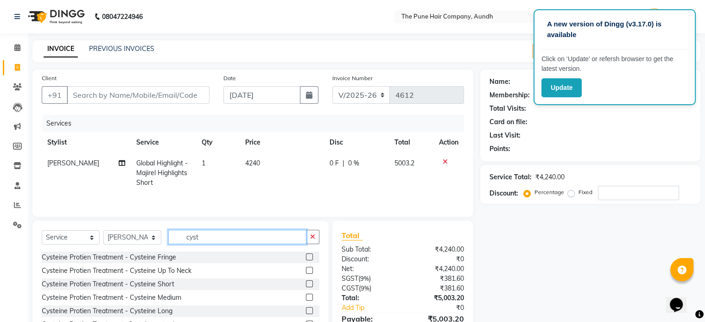
type input "cyst"
click at [310, 284] on label at bounding box center [309, 284] width 7 height 7
click at [310, 284] on input "checkbox" at bounding box center [309, 284] width 6 height 6
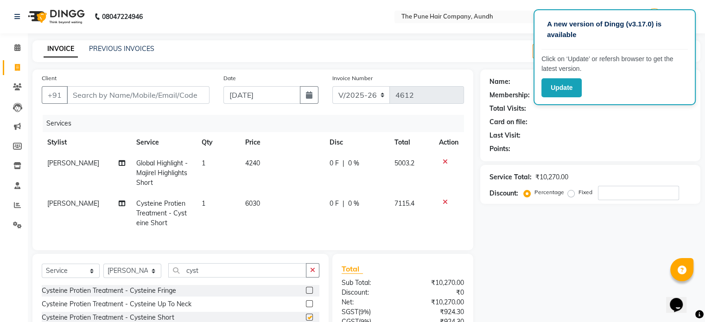
checkbox input "false"
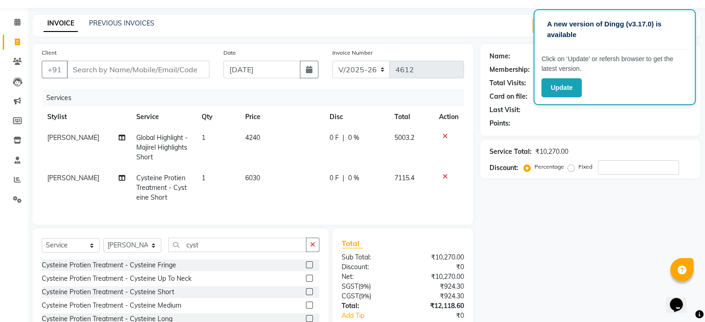
scroll to position [46, 0]
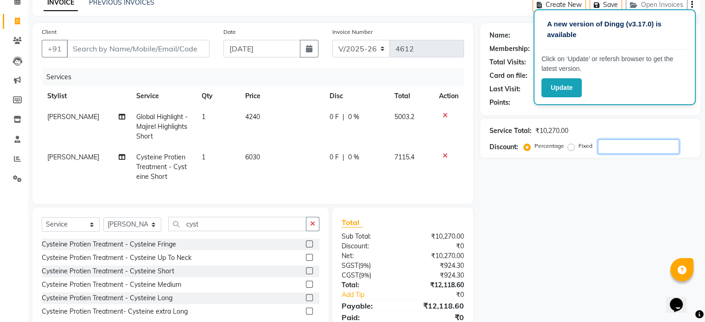
click at [616, 145] on input "number" at bounding box center [638, 147] width 81 height 14
type input "2"
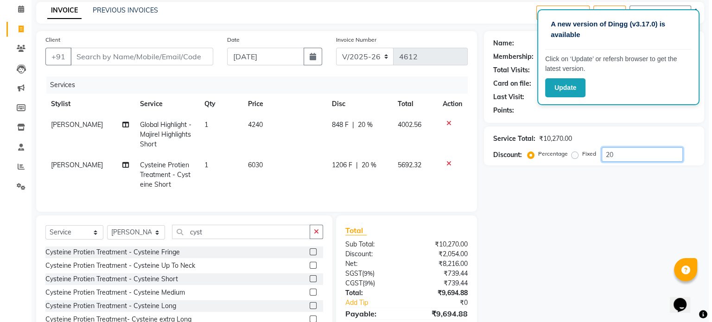
scroll to position [0, 0]
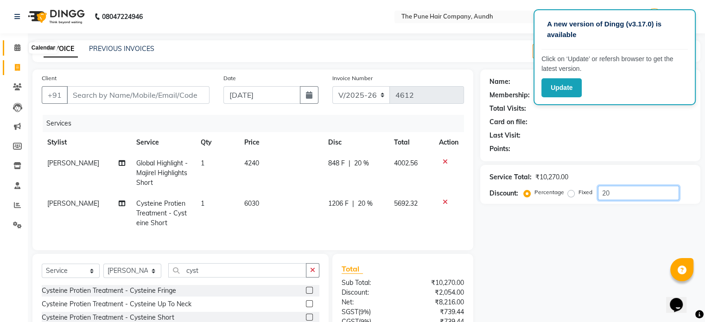
type input "20"
click at [14, 50] on icon at bounding box center [17, 47] width 6 height 7
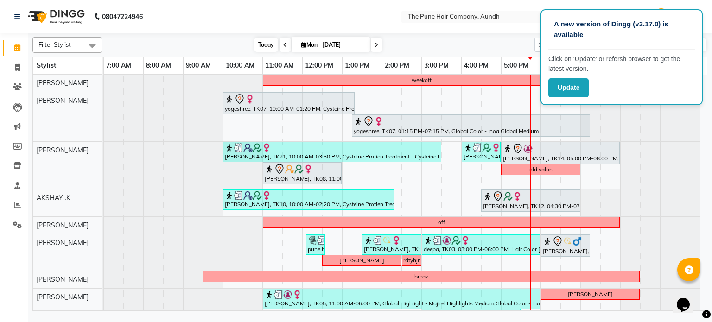
click at [260, 49] on span "Today" at bounding box center [266, 45] width 23 height 14
click at [301, 45] on icon at bounding box center [303, 45] width 5 height 6
select select "9"
select select "2025"
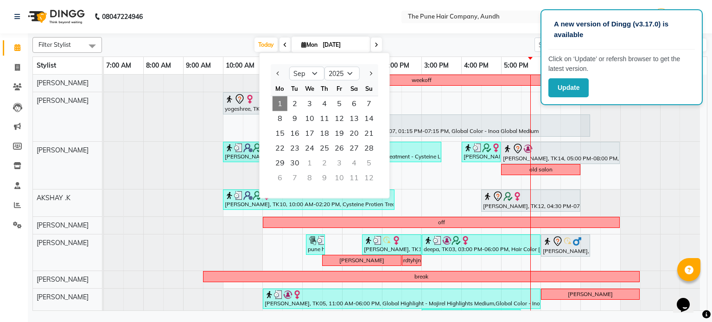
click at [324, 163] on div "2" at bounding box center [324, 163] width 15 height 15
type input "[DATE]"
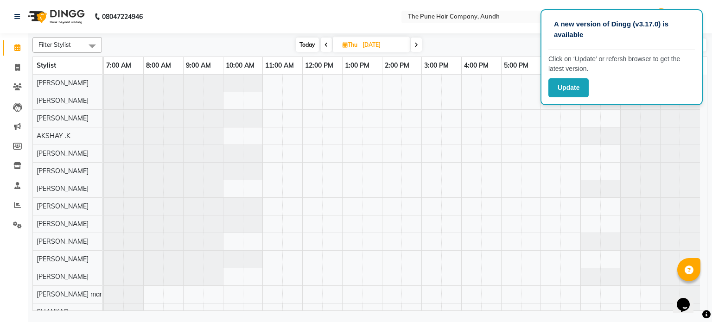
click at [344, 46] on icon at bounding box center [345, 45] width 5 height 6
select select "10"
select select "2025"
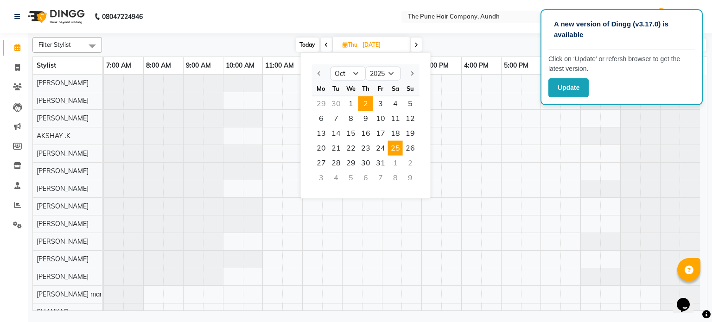
click at [391, 147] on span "25" at bounding box center [395, 148] width 15 height 15
type input "[DATE]"
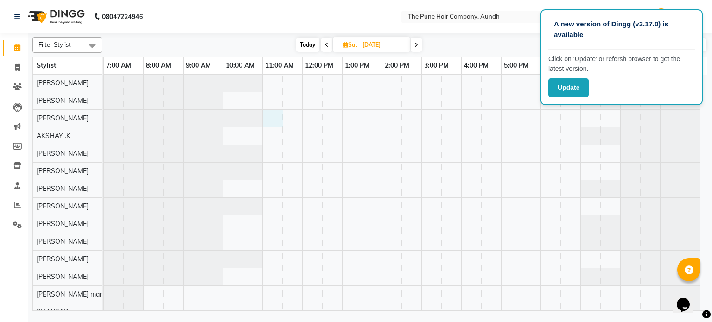
click at [273, 122] on div at bounding box center [405, 198] width 603 height 246
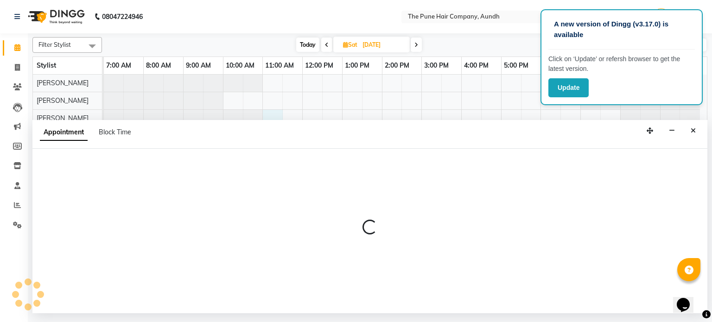
select select "3340"
select select "660"
select select "tentative"
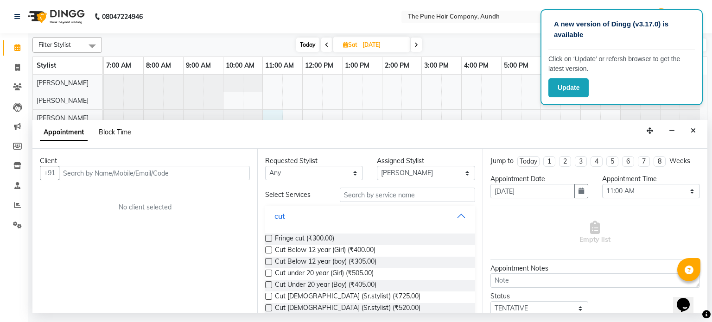
click at [126, 134] on span "Block Time" at bounding box center [115, 132] width 32 height 8
select select "3340"
select select "660"
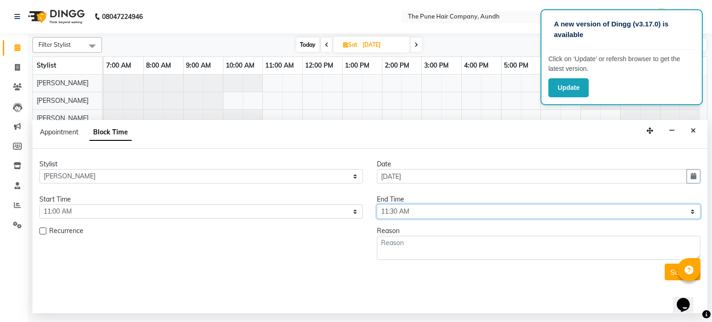
click at [395, 214] on select "Select 08:00 AM 08:15 AM 08:30 AM 08:45 AM 09:00 AM 09:15 AM 09:30 AM 09:45 AM …" at bounding box center [539, 211] width 324 height 14
select select "1200"
click at [377, 204] on select "Select 08:00 AM 08:15 AM 08:30 AM 08:45 AM 09:00 AM 09:15 AM 09:30 AM 09:45 AM …" at bounding box center [539, 211] width 324 height 14
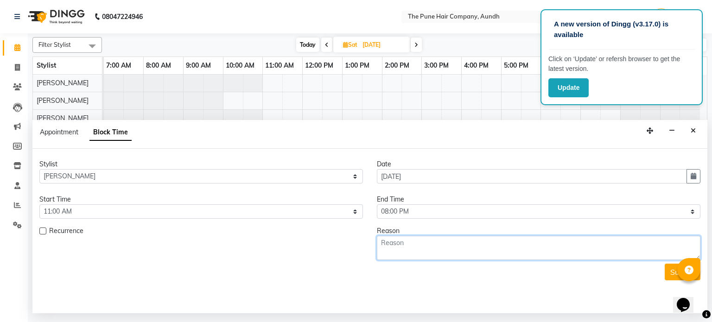
click at [420, 251] on textarea at bounding box center [539, 248] width 324 height 24
type textarea "inoa"
drag, startPoint x: 674, startPoint y: 273, endPoint x: 670, endPoint y: 279, distance: 7.3
click at [670, 277] on button "Submit" at bounding box center [683, 272] width 36 height 17
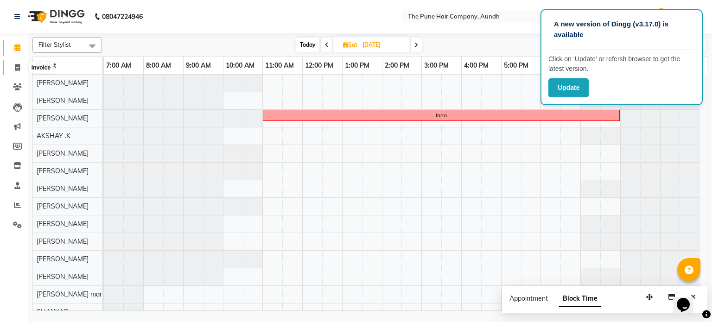
click at [15, 70] on icon at bounding box center [17, 67] width 5 height 7
select select "106"
select select "service"
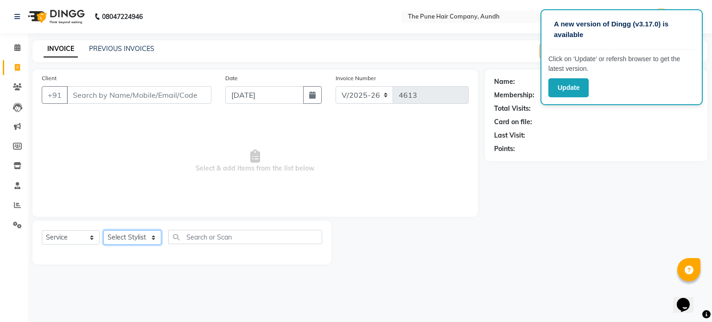
click at [119, 236] on select "Select Stylist AKSHAY .K [PERSON_NAME] kaif [PERSON_NAME] [PERSON_NAME] [PERSON…" at bounding box center [132, 237] width 58 height 14
select select "3340"
click at [103, 231] on select "Select Stylist AKSHAY .K [PERSON_NAME] kaif [PERSON_NAME] [PERSON_NAME] [PERSON…" at bounding box center [132, 237] width 58 height 14
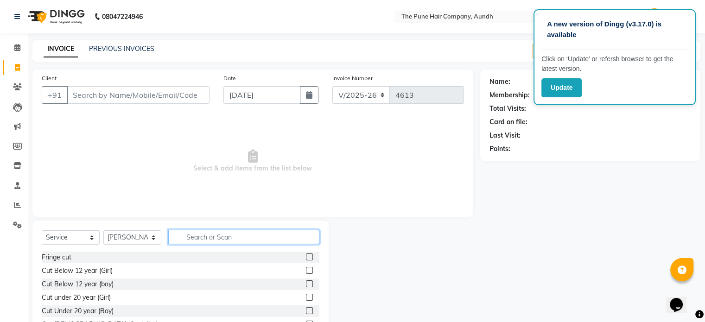
click at [184, 238] on input "text" at bounding box center [243, 237] width 151 height 14
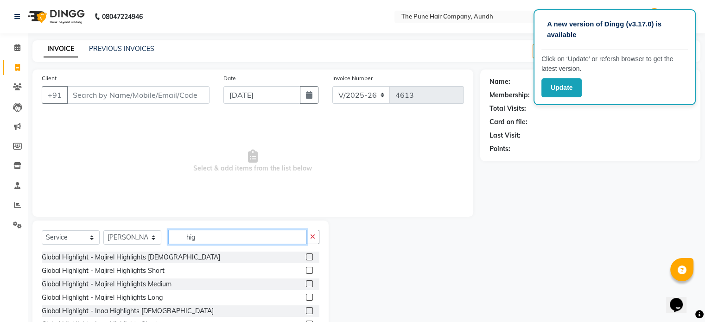
scroll to position [28, 0]
type input "hig"
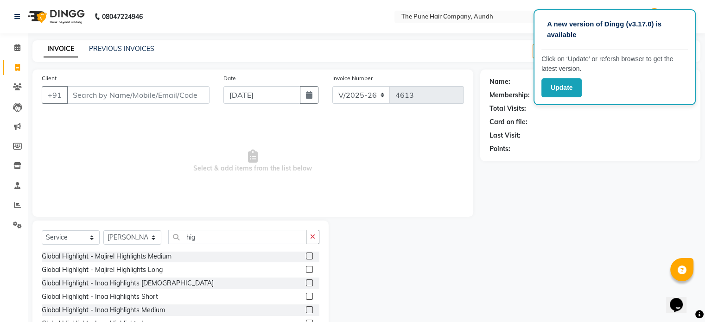
click at [306, 308] on label at bounding box center [309, 309] width 7 height 7
click at [306, 308] on input "checkbox" at bounding box center [309, 310] width 6 height 6
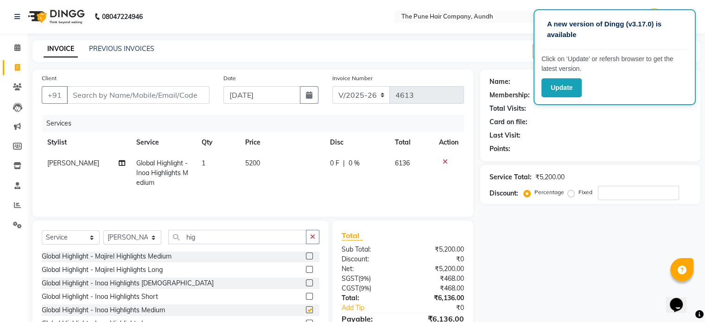
checkbox input "false"
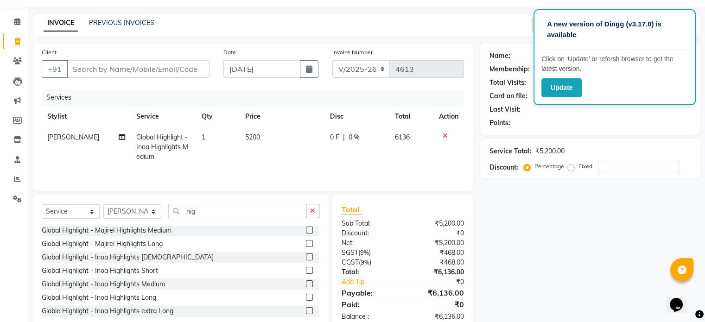
scroll to position [46, 0]
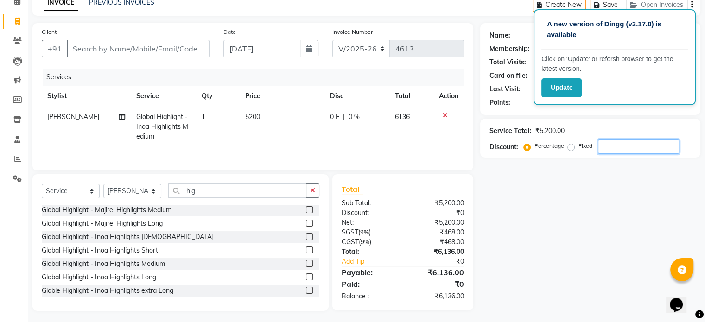
click at [610, 144] on input "number" at bounding box center [638, 147] width 81 height 14
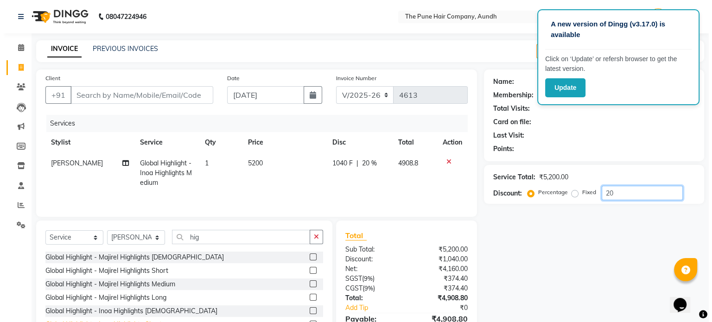
scroll to position [0, 0]
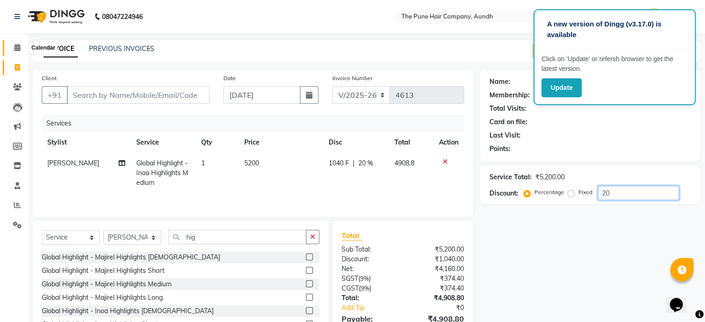
type input "20"
click at [15, 51] on icon at bounding box center [17, 47] width 6 height 7
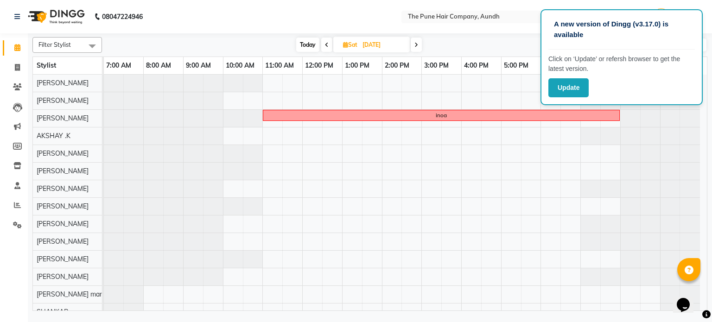
click at [306, 45] on span "Today" at bounding box center [307, 45] width 23 height 14
type input "[DATE]"
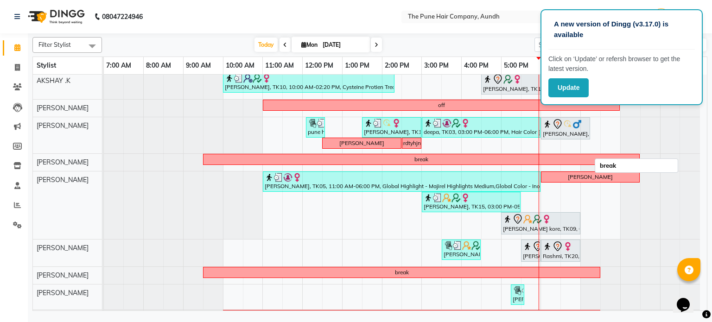
scroll to position [139, 0]
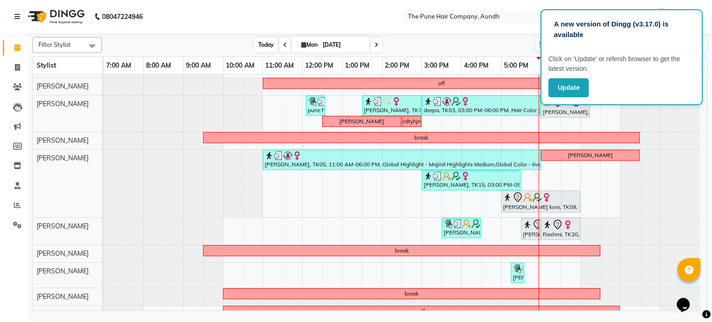
click at [261, 47] on span "Today" at bounding box center [266, 45] width 23 height 14
